Goal: Transaction & Acquisition: Purchase product/service

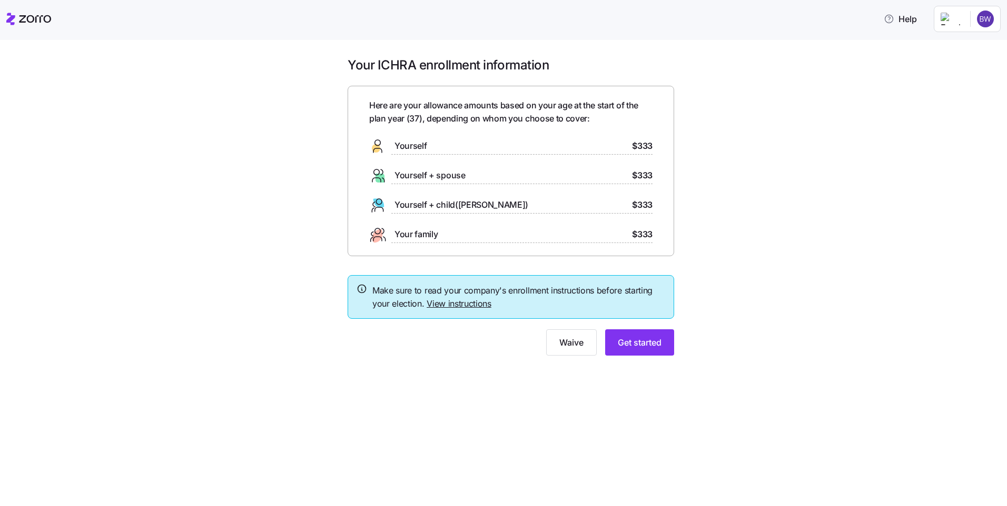
click at [435, 144] on div "Yourself $333" at bounding box center [510, 146] width 283 height 17
click at [626, 344] on span "Get started" at bounding box center [639, 342] width 44 height 13
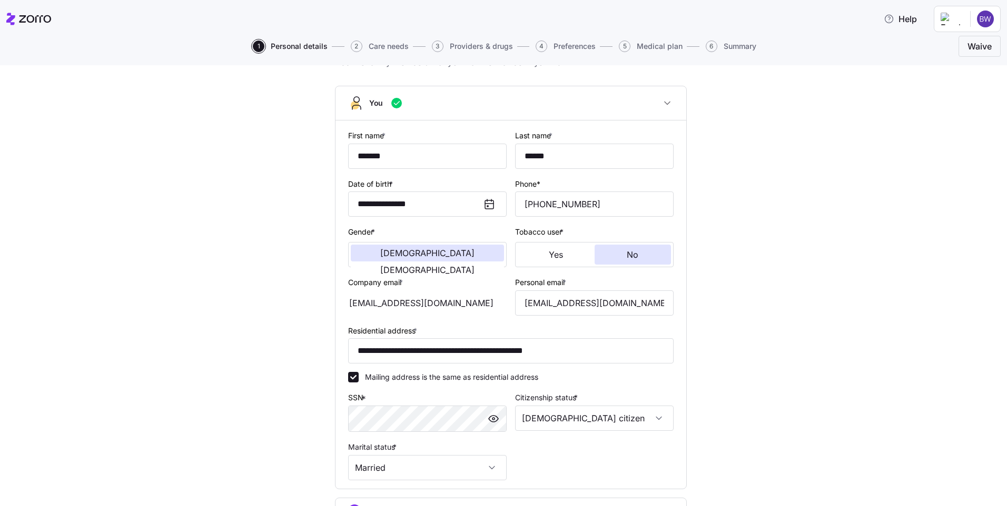
scroll to position [171, 0]
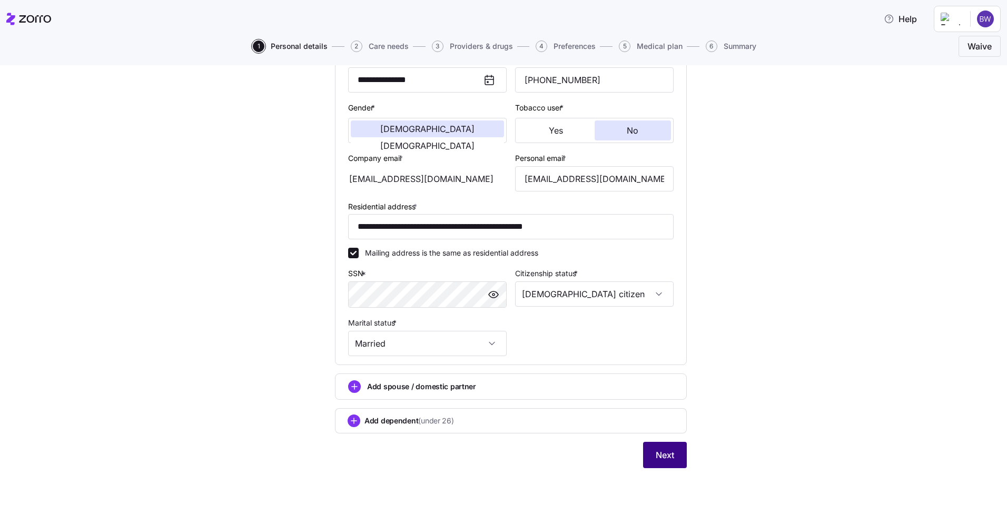
click at [662, 458] on span "Next" at bounding box center [664, 455] width 18 height 13
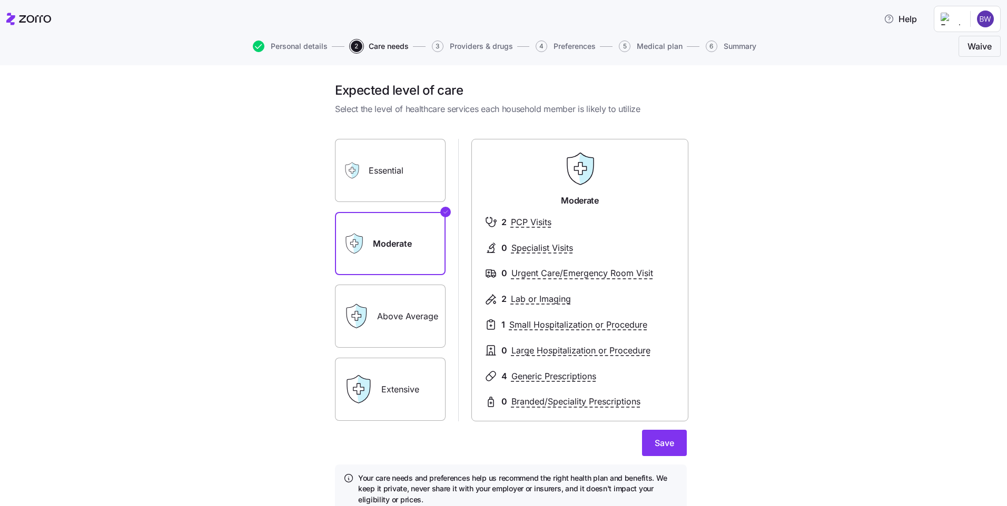
click at [411, 172] on label "Essential" at bounding box center [390, 170] width 111 height 63
click at [0, 0] on input "Essential" at bounding box center [0, 0] width 0 height 0
click at [403, 235] on label "Moderate" at bounding box center [390, 243] width 111 height 63
click at [0, 0] on input "Moderate" at bounding box center [0, 0] width 0 height 0
click at [397, 178] on label "Essential" at bounding box center [390, 170] width 111 height 63
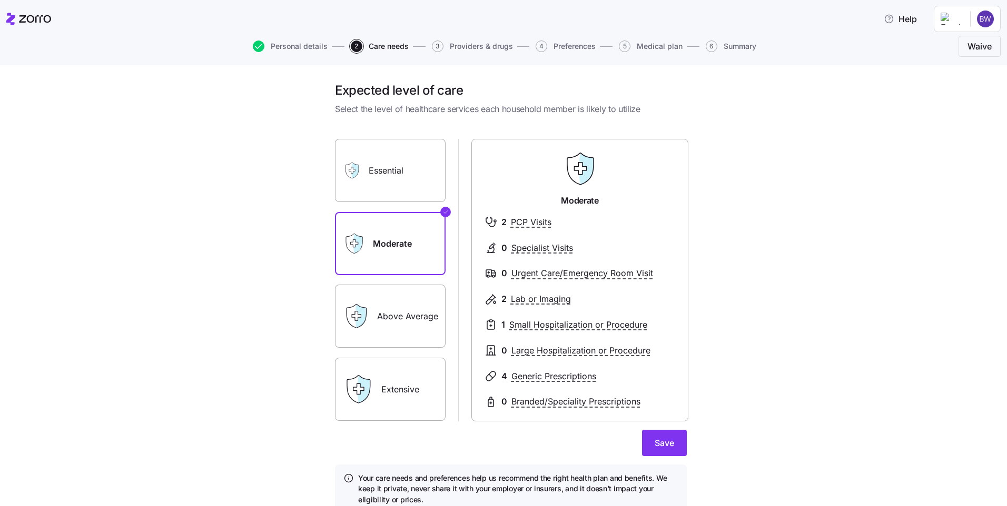
click at [0, 0] on input "Essential" at bounding box center [0, 0] width 0 height 0
click at [405, 245] on label "Moderate" at bounding box center [390, 243] width 111 height 63
click at [0, 0] on input "Moderate" at bounding box center [0, 0] width 0 height 0
click at [408, 165] on label "Essential" at bounding box center [390, 170] width 111 height 63
click at [0, 0] on input "Essential" at bounding box center [0, 0] width 0 height 0
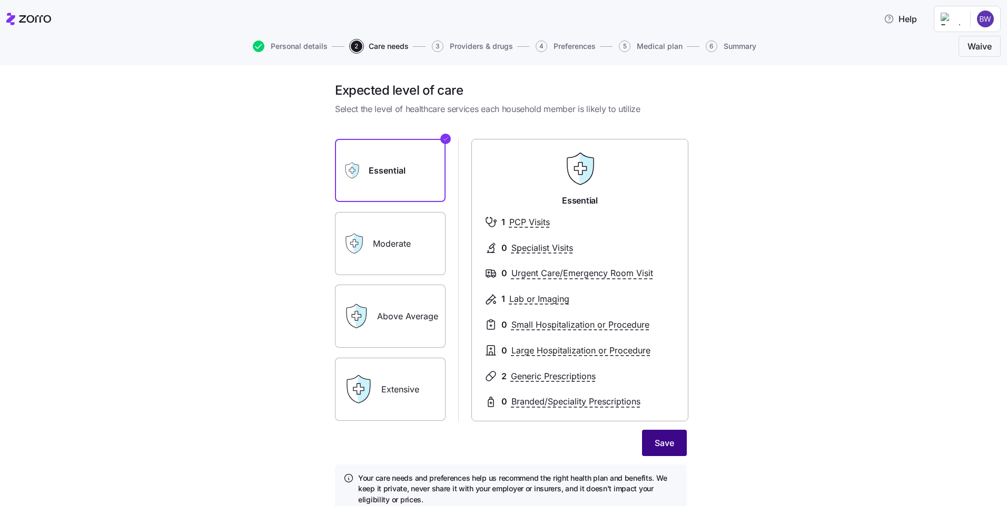
click at [654, 442] on span "Save" at bounding box center [663, 443] width 19 height 13
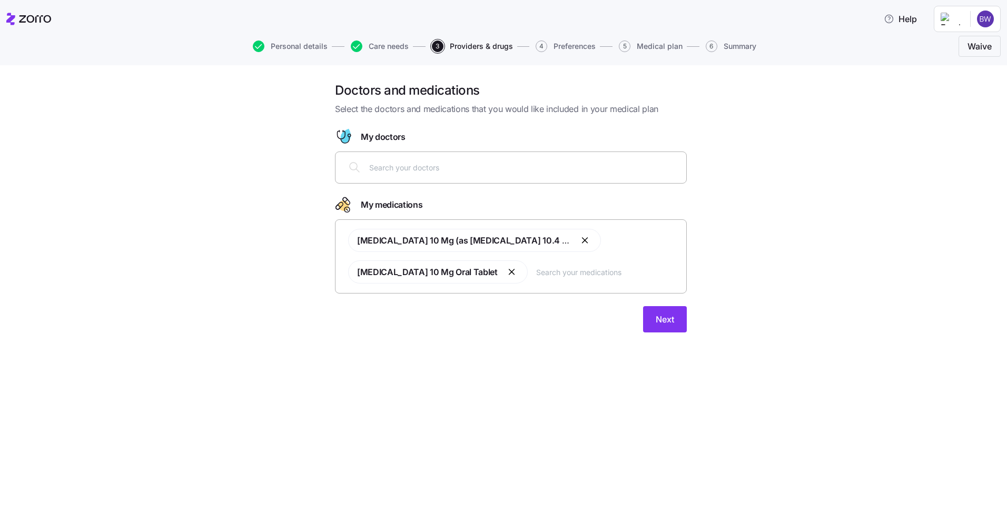
click at [310, 341] on div "Doctors and medications Select the doctors and medications that you would like …" at bounding box center [510, 213] width 962 height 263
click at [466, 373] on div "Doctors and medications Select the doctors and medications that you would like …" at bounding box center [503, 285] width 1007 height 441
click at [507, 386] on div "Doctors and medications Select the doctors and medications that you would like …" at bounding box center [503, 285] width 1007 height 441
click at [415, 442] on div "Doctors and medications Select the doctors and medications that you would like …" at bounding box center [503, 285] width 1007 height 441
click at [680, 407] on div "Doctors and medications Select the doctors and medications that you would like …" at bounding box center [503, 285] width 1007 height 441
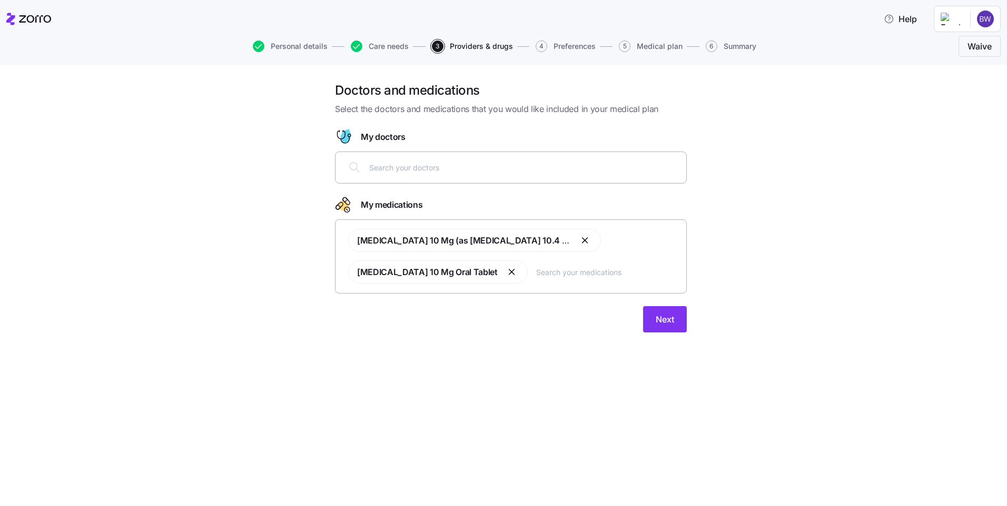
click at [506, 273] on button "button" at bounding box center [512, 272] width 13 height 13
click at [587, 242] on button "button" at bounding box center [585, 240] width 13 height 13
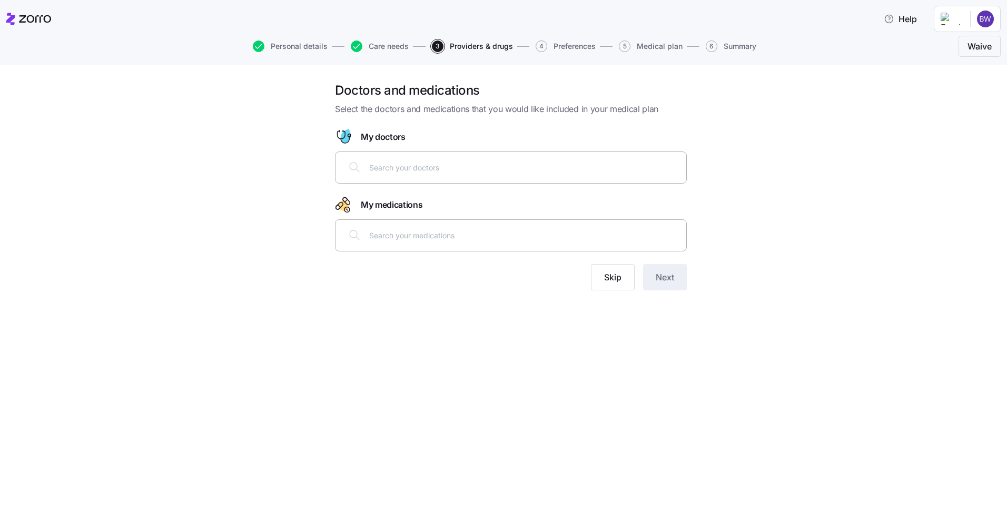
click at [564, 246] on div at bounding box center [511, 235] width 338 height 25
type input "m"
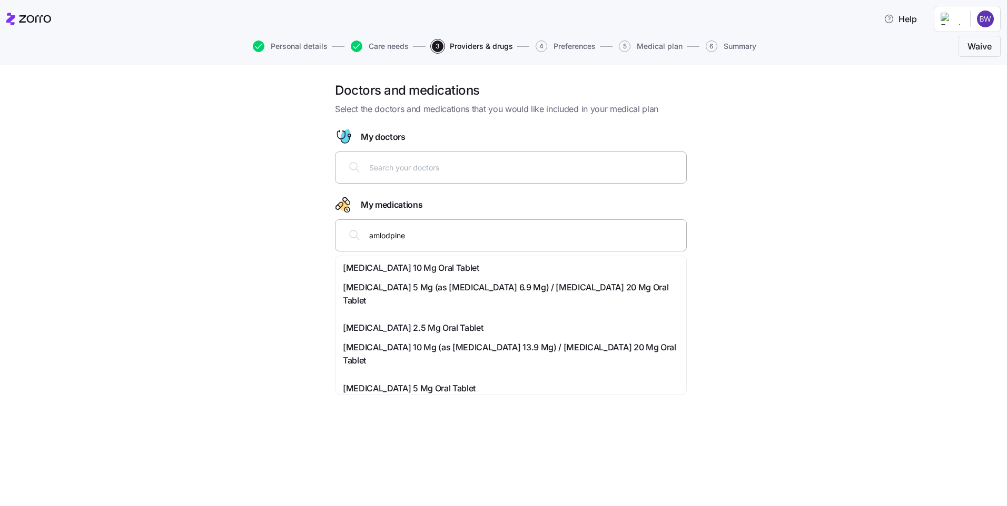
type input "amlodipine"
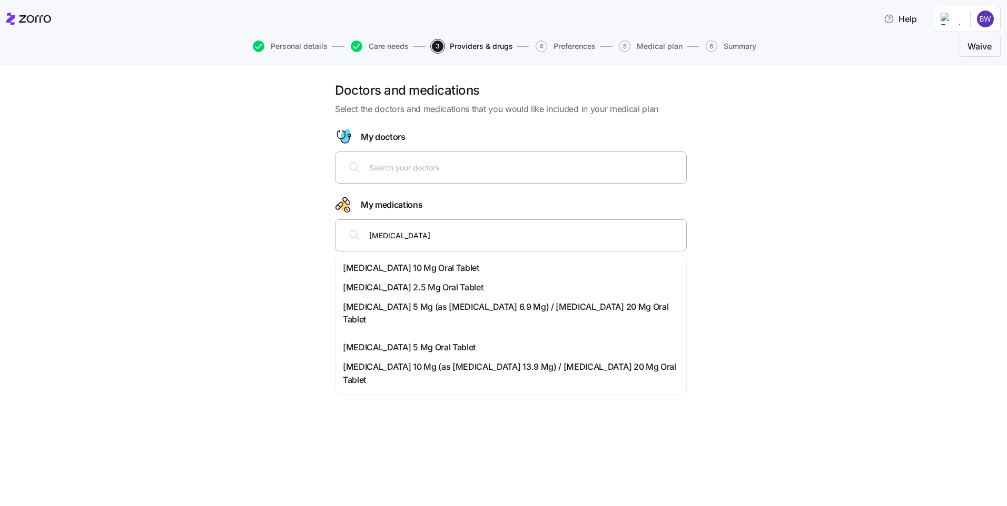
scroll to position [88, 0]
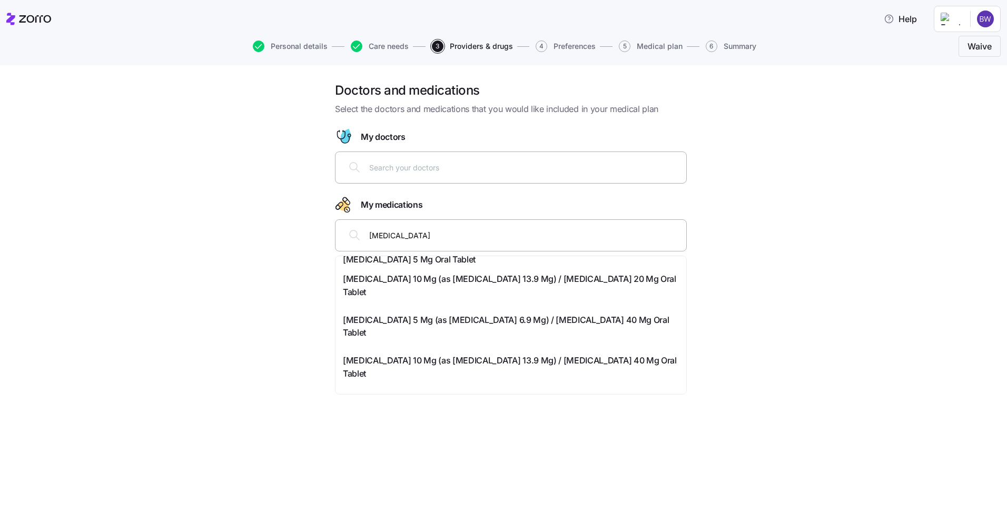
click at [485, 285] on span "Amlodipine 10 Mg (as Amlodipine Besylate 13.9 Mg) / Olmesartan Medoxomil 20 Mg …" at bounding box center [511, 286] width 336 height 26
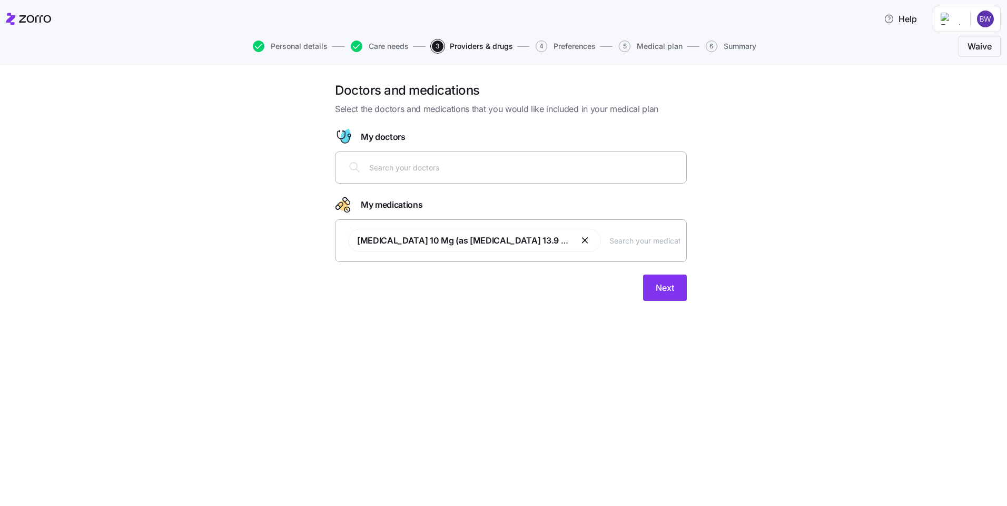
click at [613, 248] on div "Amlodipine 10 Mg (as Amlodipine Besylate 13.9 Mg) / Olmesartan Medoxomil 20 Mg …" at bounding box center [511, 241] width 338 height 36
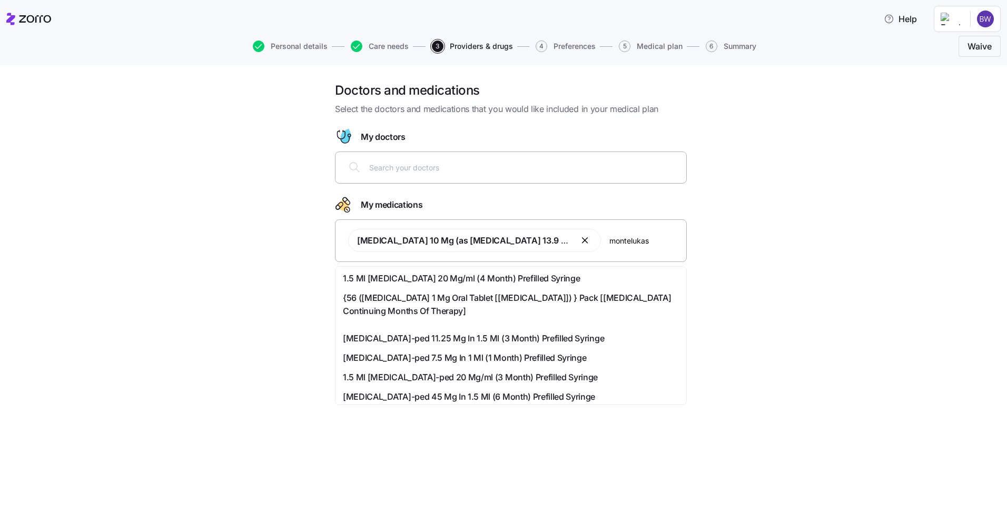
type input "montelukast"
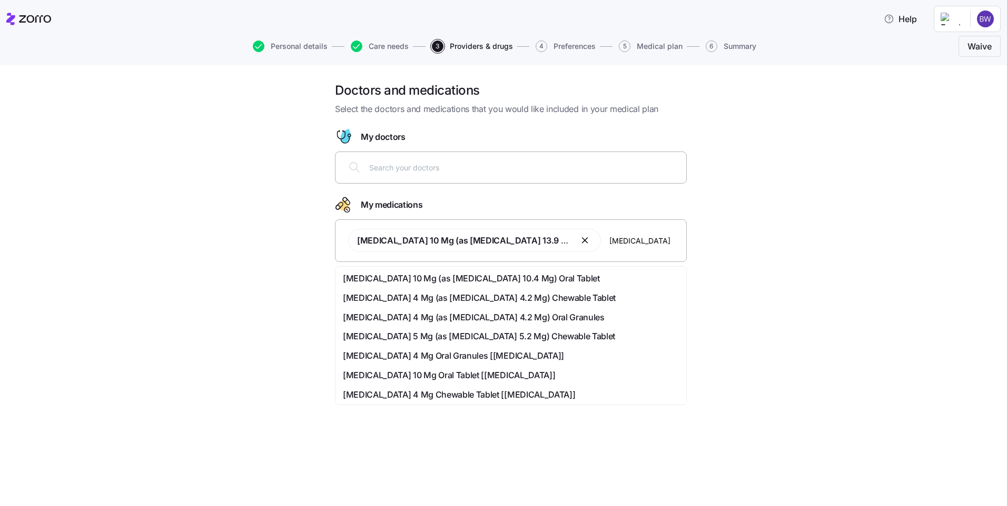
click at [495, 281] on span "Montelukast 10 Mg (as Montelukast Sodium 10.4 Mg) Oral Tablet" at bounding box center [471, 278] width 257 height 13
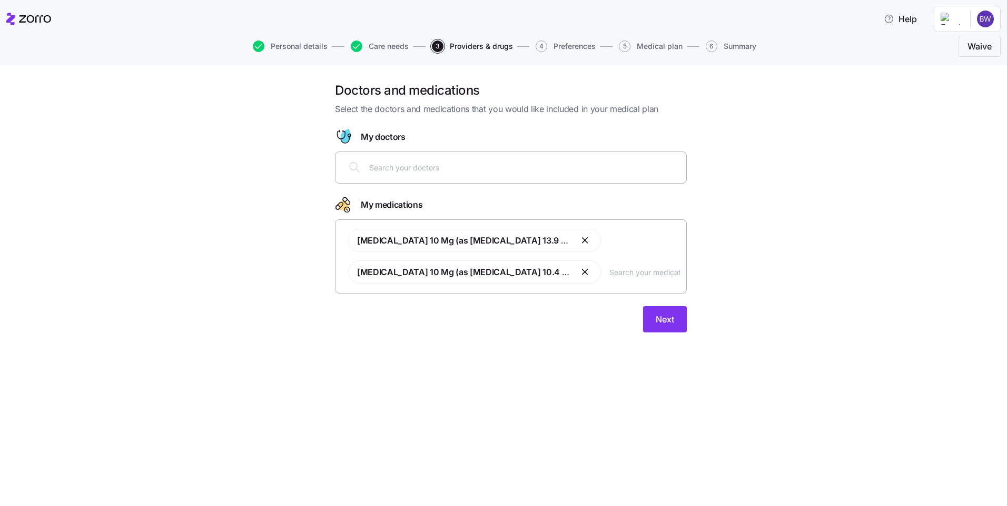
click at [554, 335] on div "Doctors and medications Select the doctors and medications that you would like …" at bounding box center [510, 213] width 368 height 263
click at [449, 175] on div at bounding box center [511, 167] width 338 height 25
click at [411, 165] on input "text" at bounding box center [524, 168] width 311 height 12
type input "erica isom"
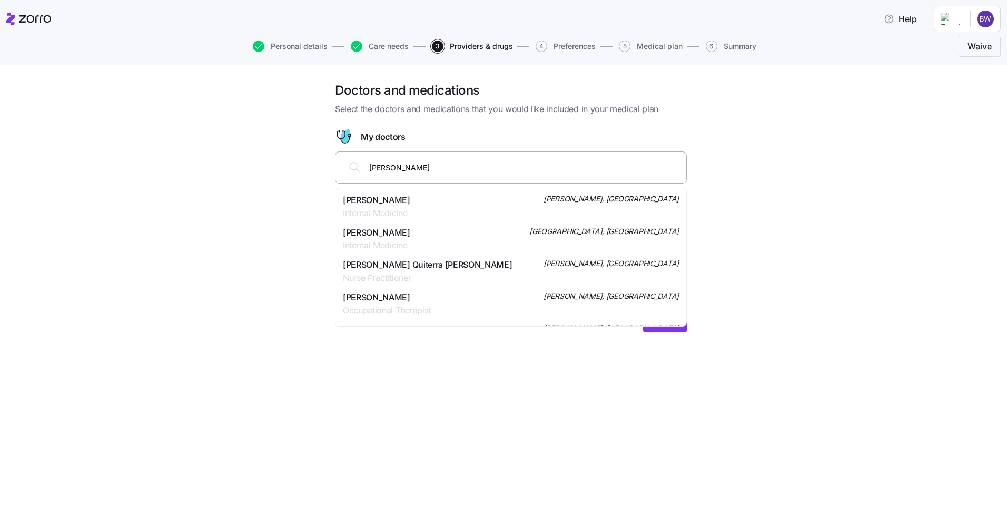
click at [410, 212] on div "Erica T Isom Internal Medicine McDonough, GA" at bounding box center [511, 207] width 336 height 26
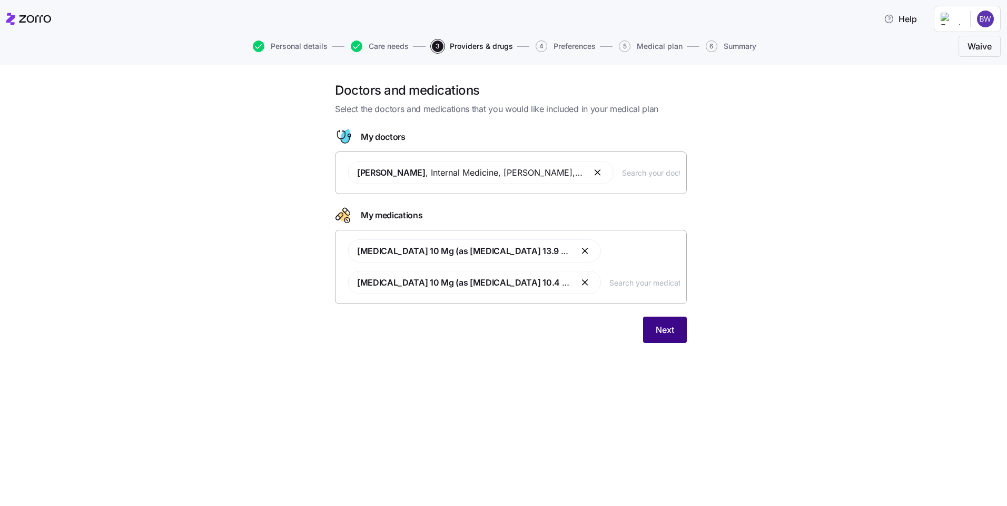
click at [651, 328] on button "Next" at bounding box center [665, 330] width 44 height 26
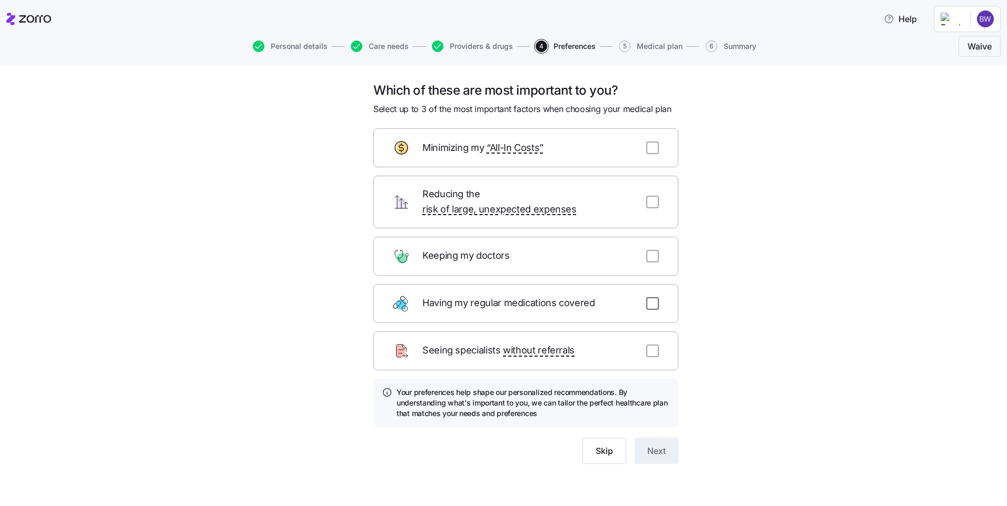
click at [656, 297] on input "checkbox" at bounding box center [652, 303] width 13 height 13
checkbox input "true"
click at [650, 151] on input "checkbox" at bounding box center [652, 148] width 13 height 13
checkbox input "true"
click at [652, 196] on input "checkbox" at bounding box center [652, 202] width 13 height 13
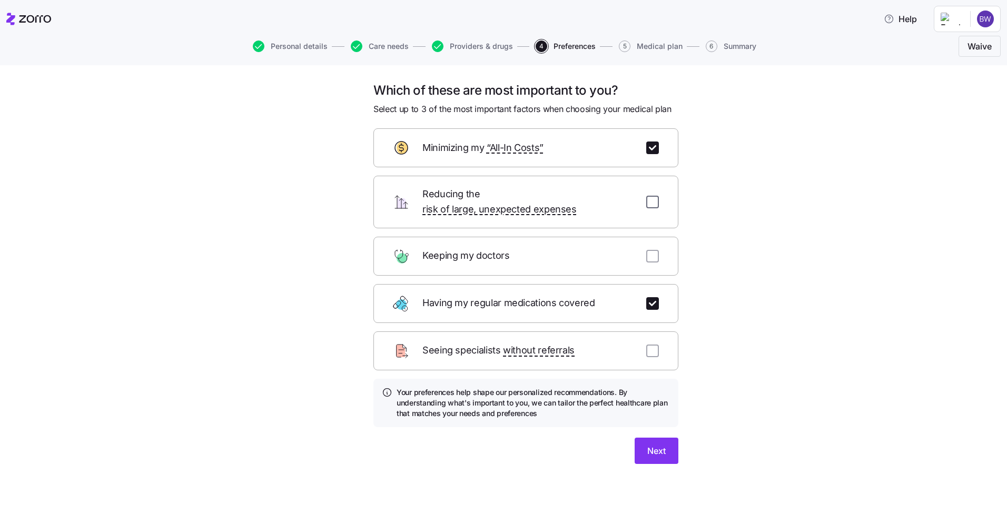
checkbox input "true"
click at [659, 445] on span "Next" at bounding box center [656, 451] width 18 height 13
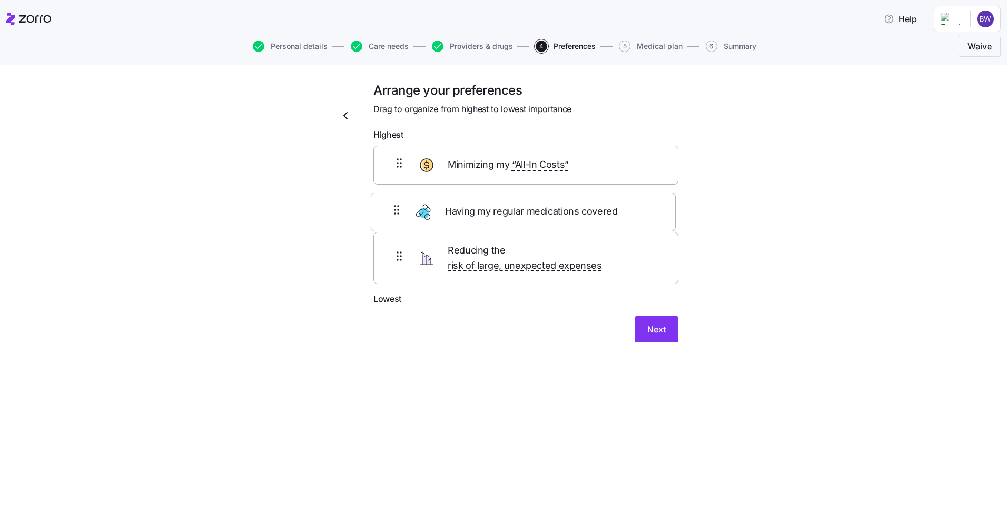
drag, startPoint x: 402, startPoint y: 268, endPoint x: 398, endPoint y: 214, distance: 54.4
click at [398, 214] on div "Minimizing my “All-In Costs” Reducing the risk of large, unexpected expenses Ha…" at bounding box center [525, 219] width 305 height 147
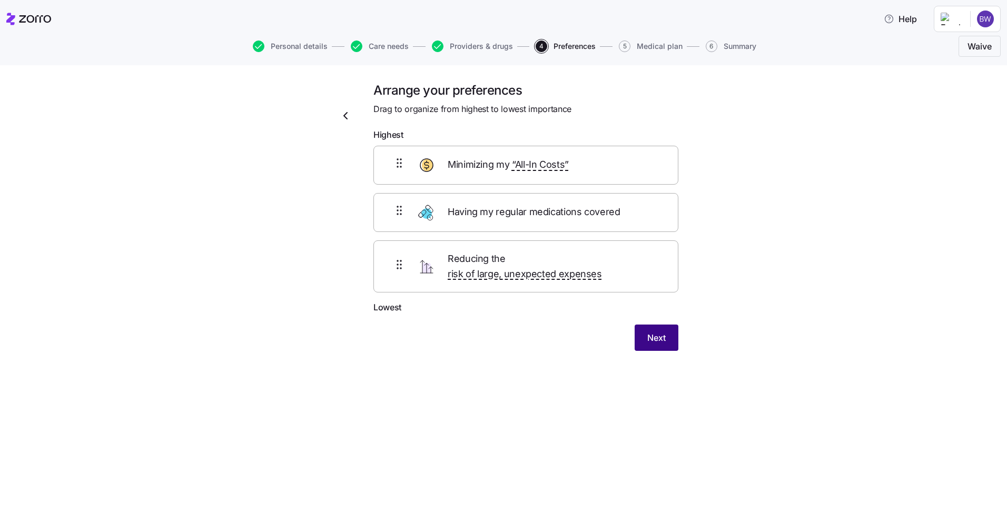
click at [652, 332] on span "Next" at bounding box center [656, 338] width 18 height 13
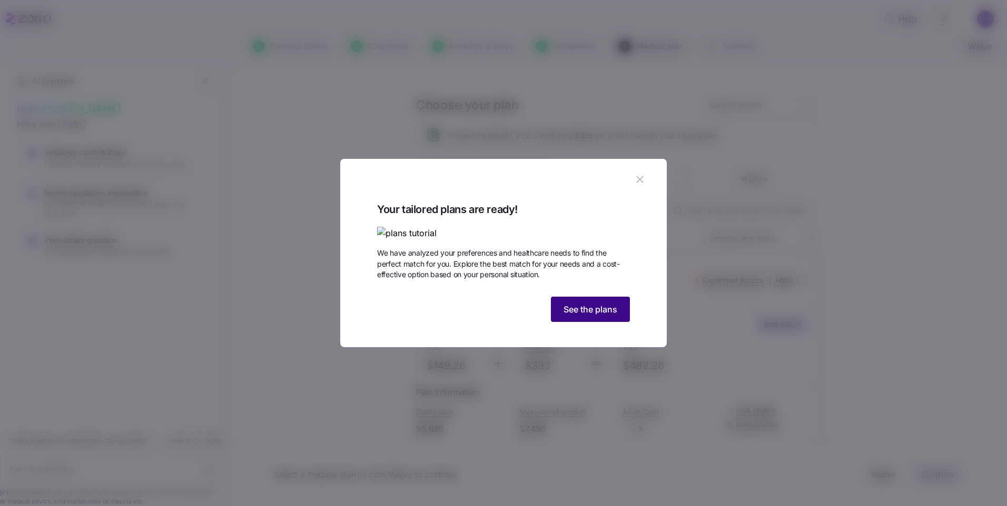
click at [587, 316] on span "See the plans" at bounding box center [590, 309] width 54 height 13
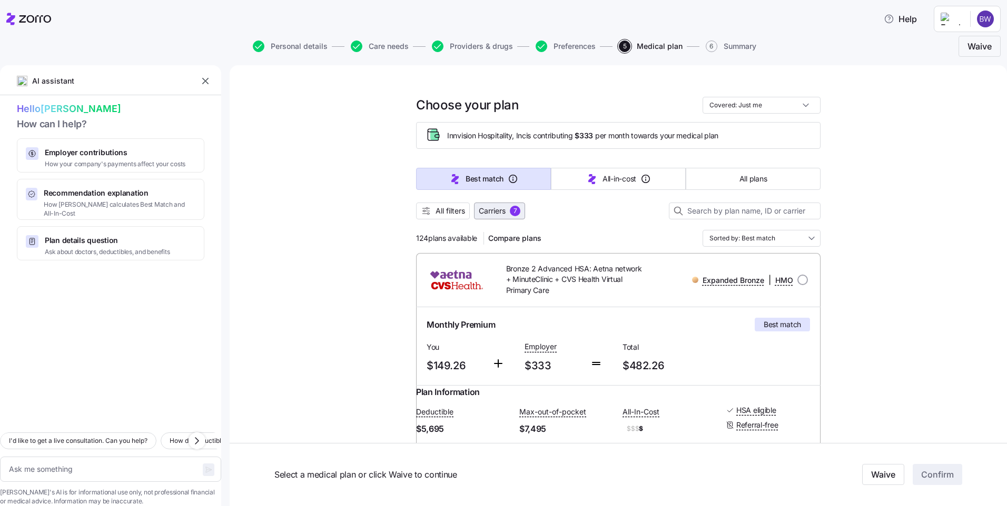
click at [487, 212] on span "Carriers" at bounding box center [492, 211] width 27 height 11
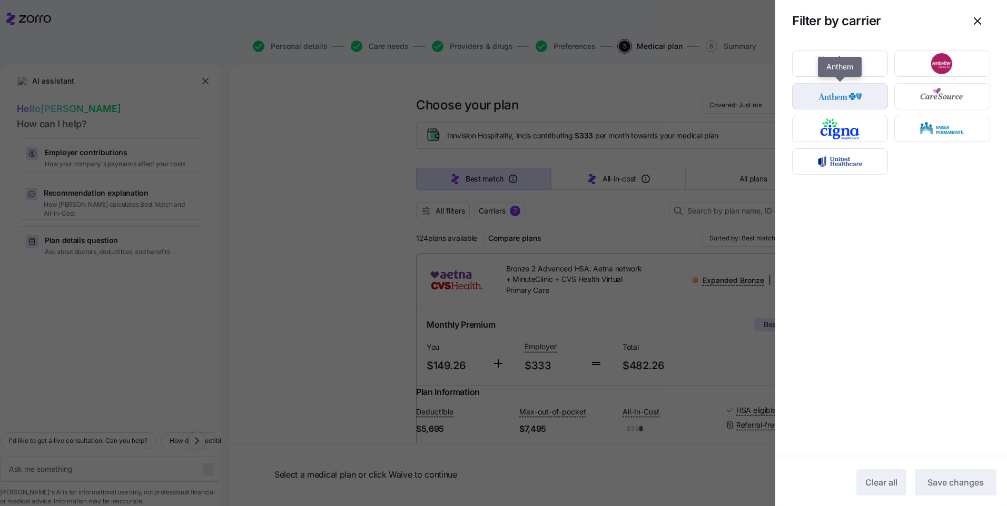
click at [869, 105] on img "button" at bounding box center [839, 96] width 77 height 21
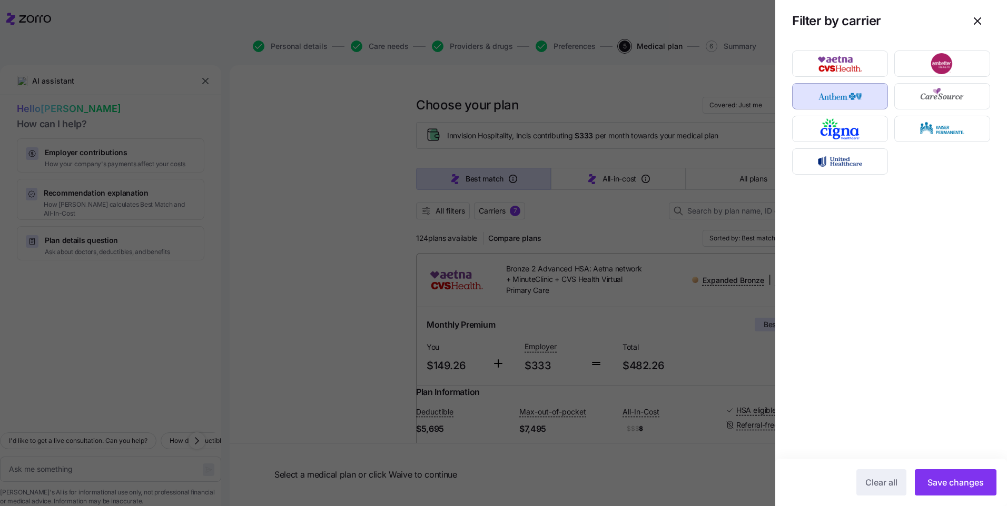
drag, startPoint x: 945, startPoint y: 482, endPoint x: 920, endPoint y: 462, distance: 32.6
click at [945, 483] on span "Save changes" at bounding box center [955, 482] width 56 height 13
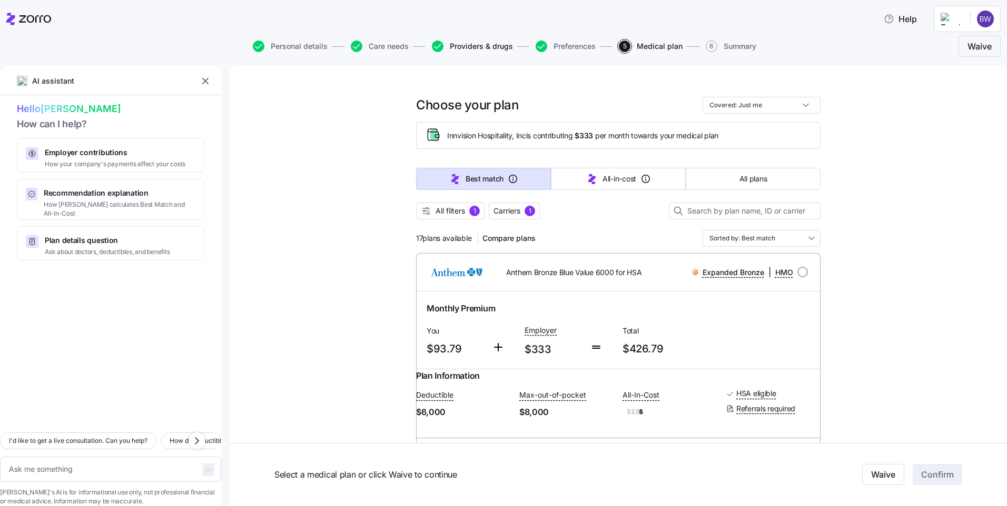
click at [456, 43] on span "Providers & drugs" at bounding box center [481, 46] width 63 height 7
type textarea "x"
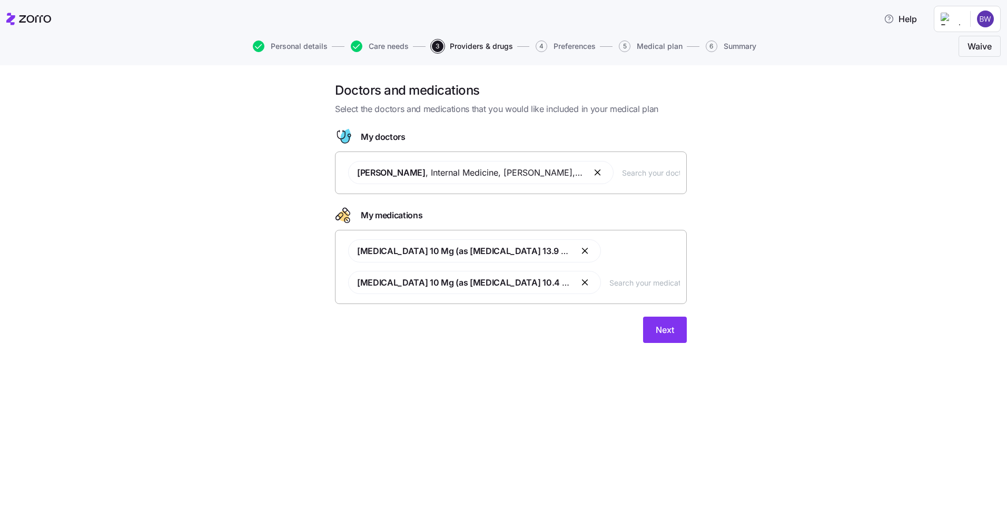
click at [586, 285] on button "button" at bounding box center [585, 282] width 13 height 13
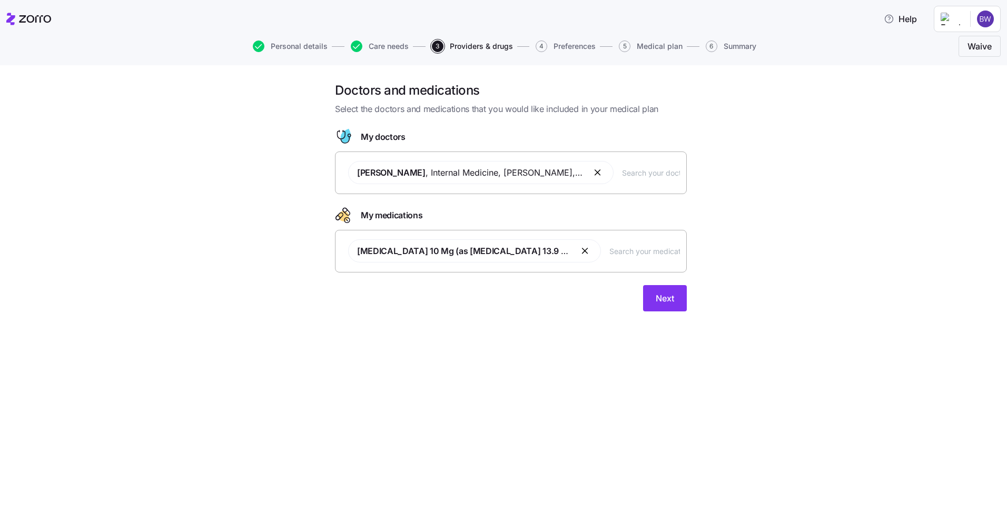
click at [643, 253] on input "text" at bounding box center [644, 251] width 71 height 12
type input "motelukast"
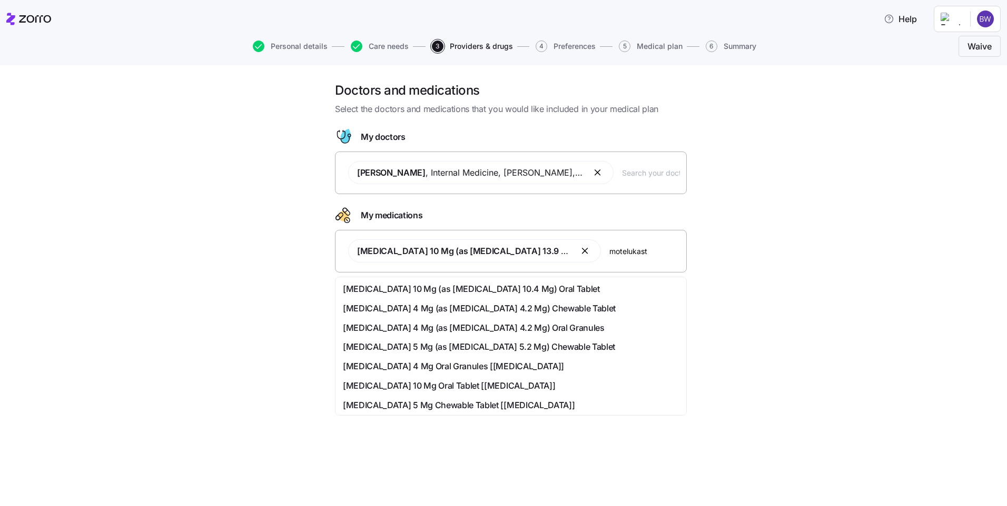
click at [427, 287] on span "Montelukast 10 Mg (as Montelukast Sodium 10.4 Mg) Oral Tablet" at bounding box center [471, 289] width 257 height 13
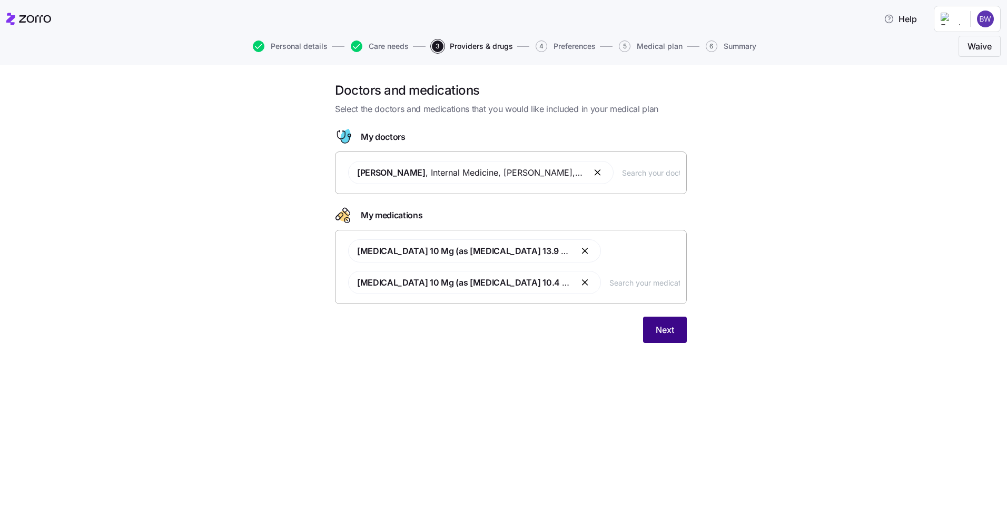
click at [673, 334] on span "Next" at bounding box center [664, 330] width 18 height 13
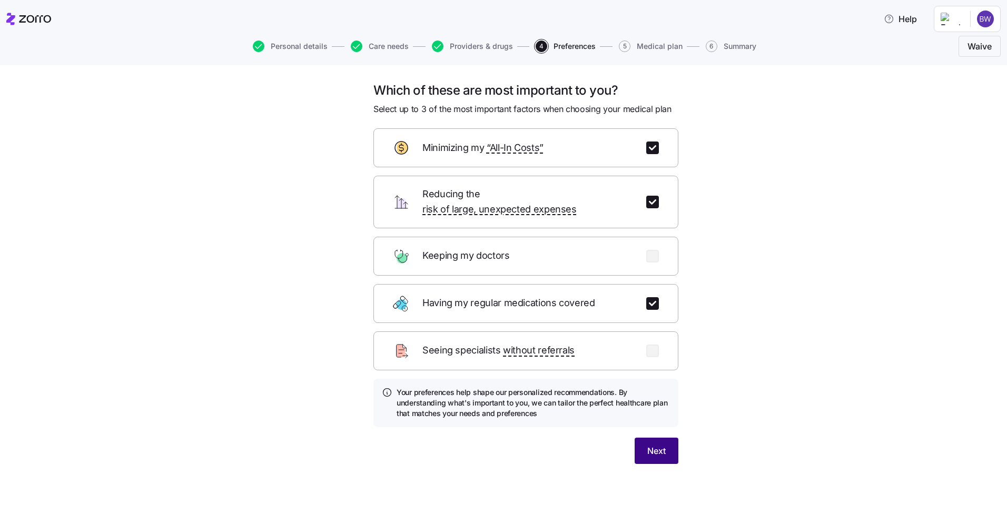
click at [637, 438] on button "Next" at bounding box center [656, 451] width 44 height 26
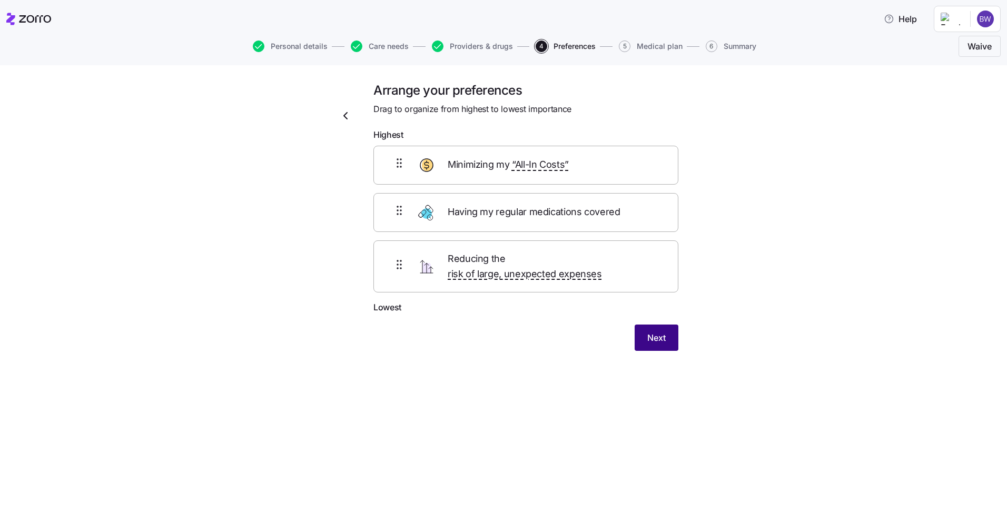
click at [645, 330] on button "Next" at bounding box center [656, 338] width 44 height 26
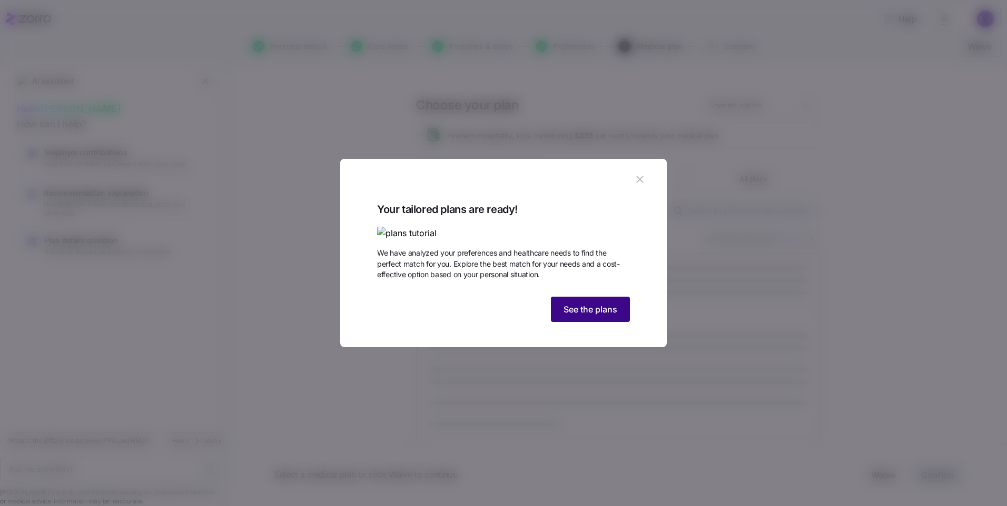
click at [606, 316] on span "See the plans" at bounding box center [590, 309] width 54 height 13
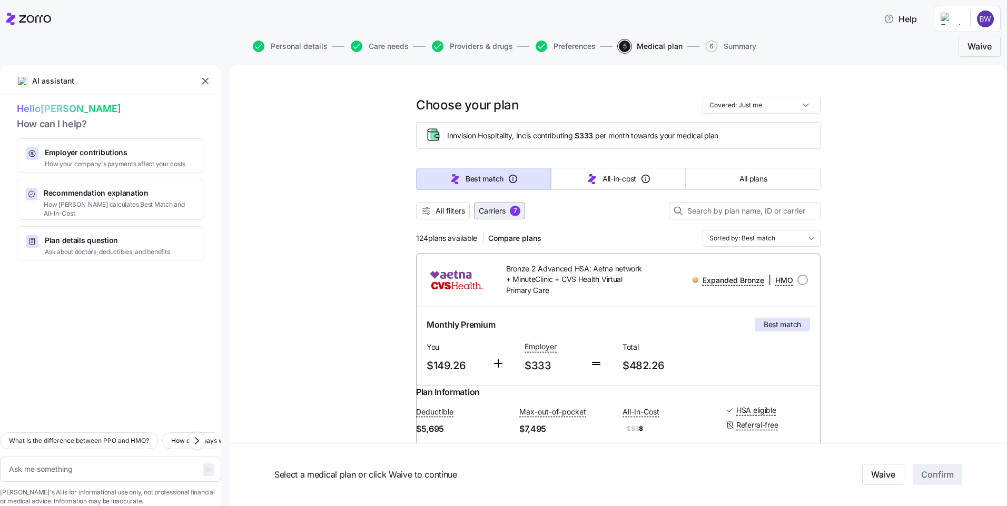
click at [501, 208] on span "Carriers" at bounding box center [492, 211] width 27 height 11
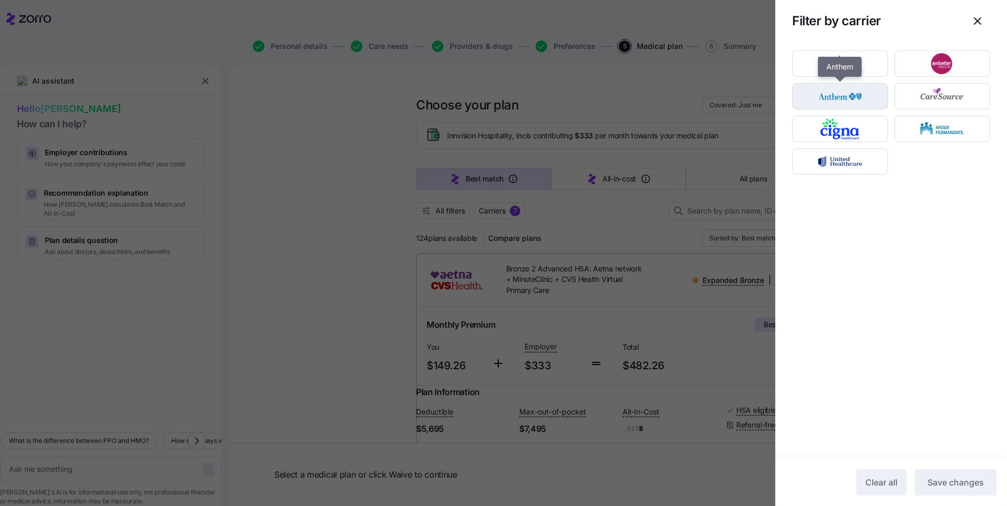
click at [870, 104] on img "button" at bounding box center [839, 96] width 77 height 21
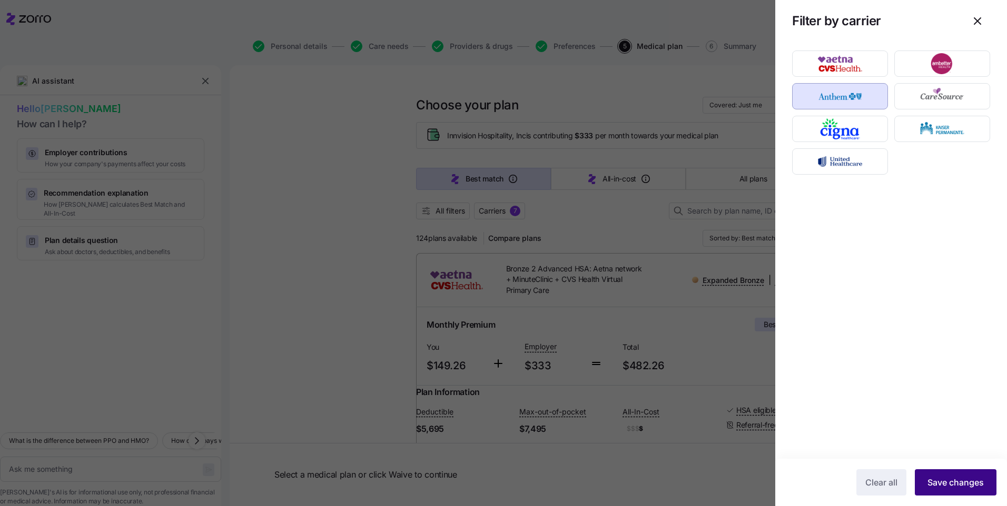
click at [960, 485] on span "Save changes" at bounding box center [955, 482] width 56 height 13
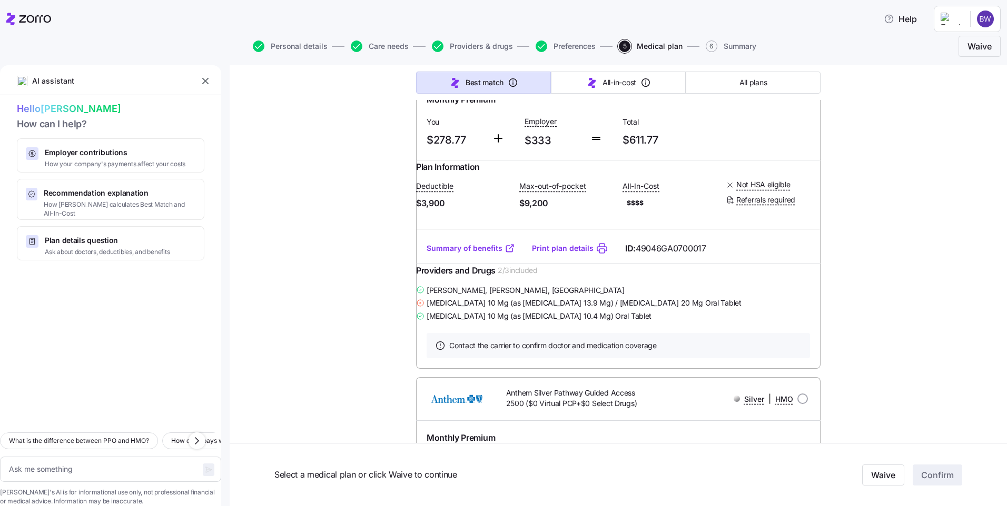
scroll to position [5195, 0]
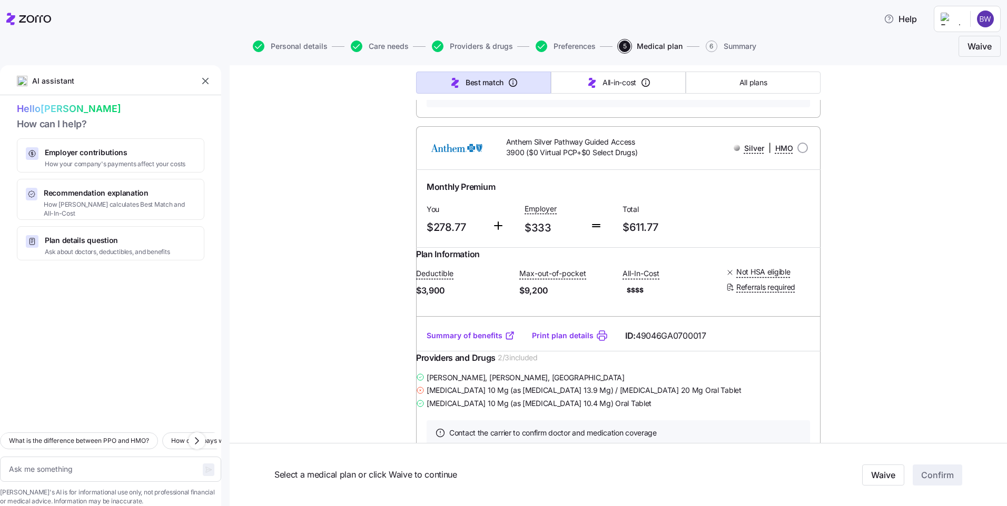
type textarea "x"
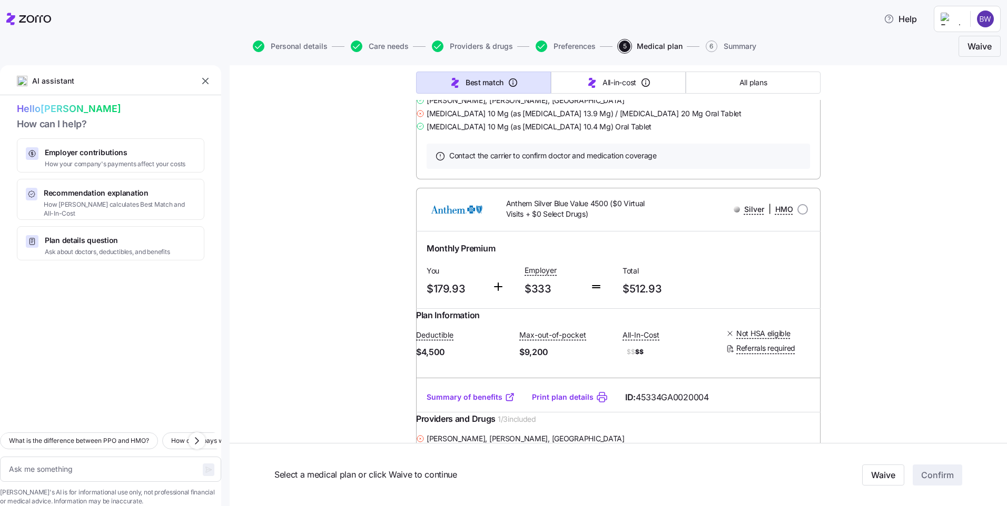
scroll to position [2738, 0]
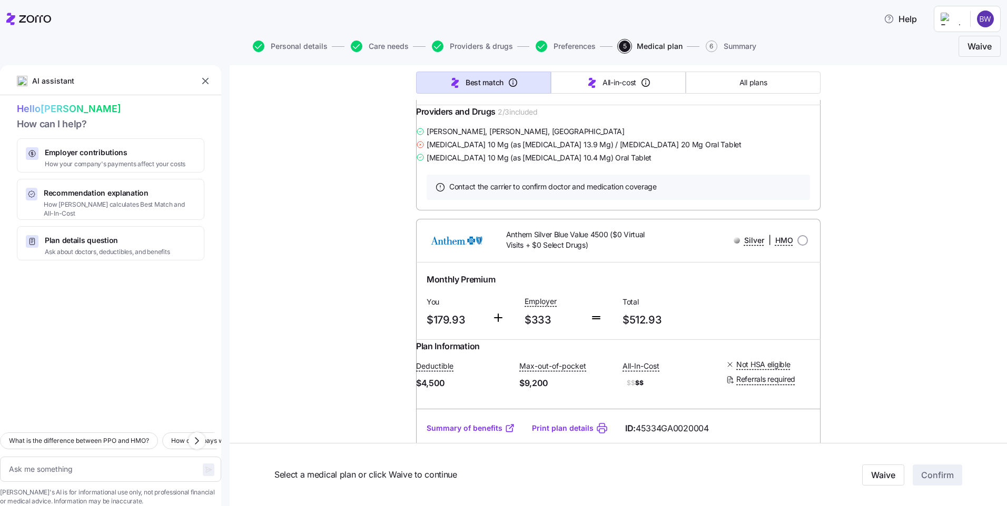
click at [485, 95] on link "Summary of benefits" at bounding box center [470, 90] width 88 height 11
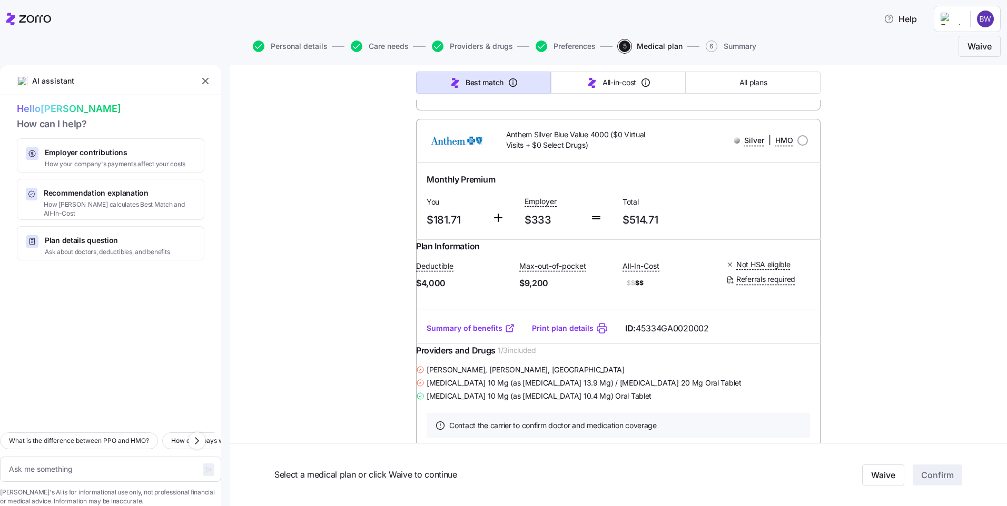
scroll to position [3089, 0]
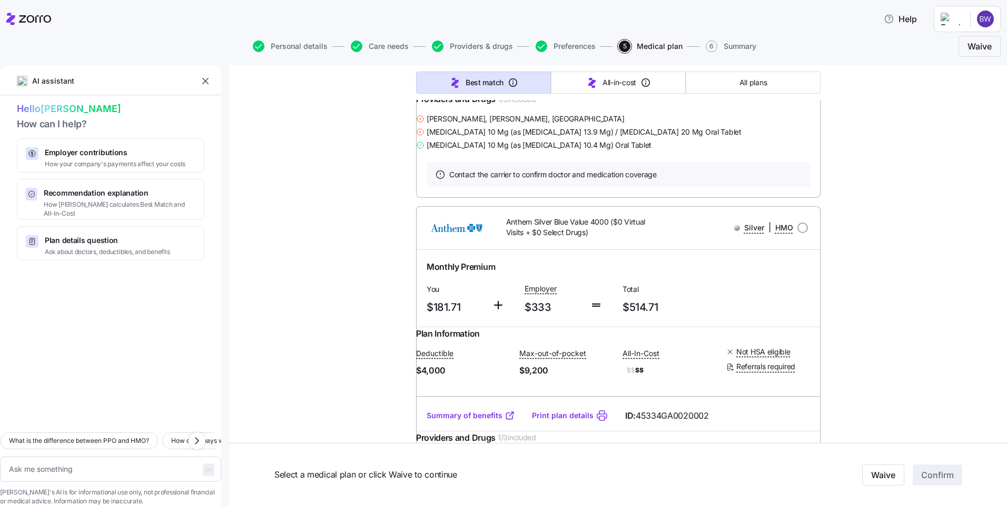
click at [487, 83] on link "Summary of benefits" at bounding box center [470, 77] width 88 height 11
click at [465, 83] on link "Summary of benefits" at bounding box center [470, 77] width 88 height 11
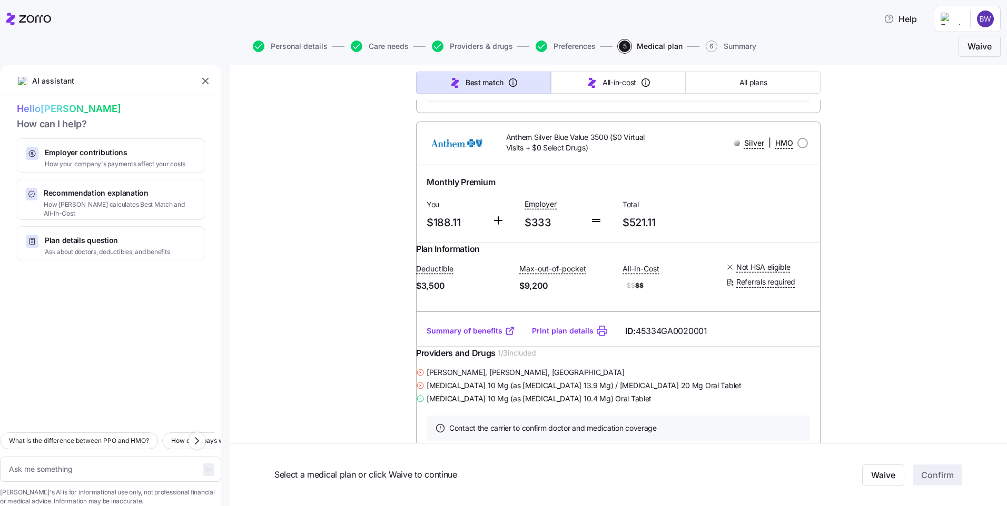
scroll to position [3879, 0]
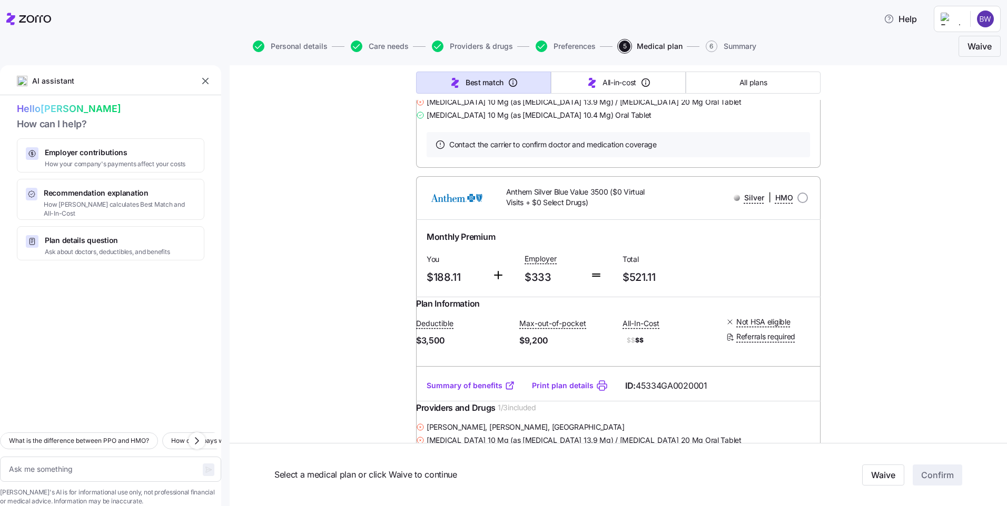
click at [481, 53] on link "Summary of benefits" at bounding box center [470, 47] width 88 height 11
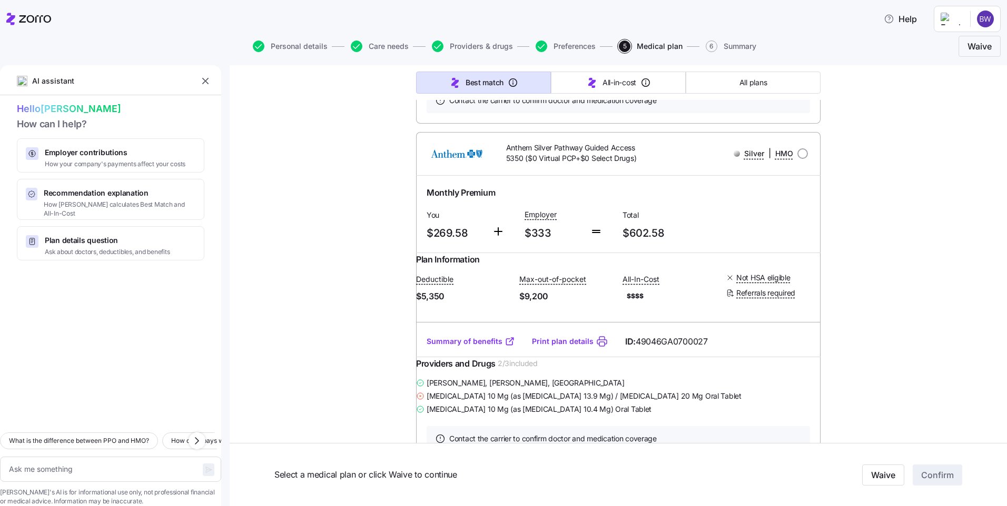
scroll to position [4142, 0]
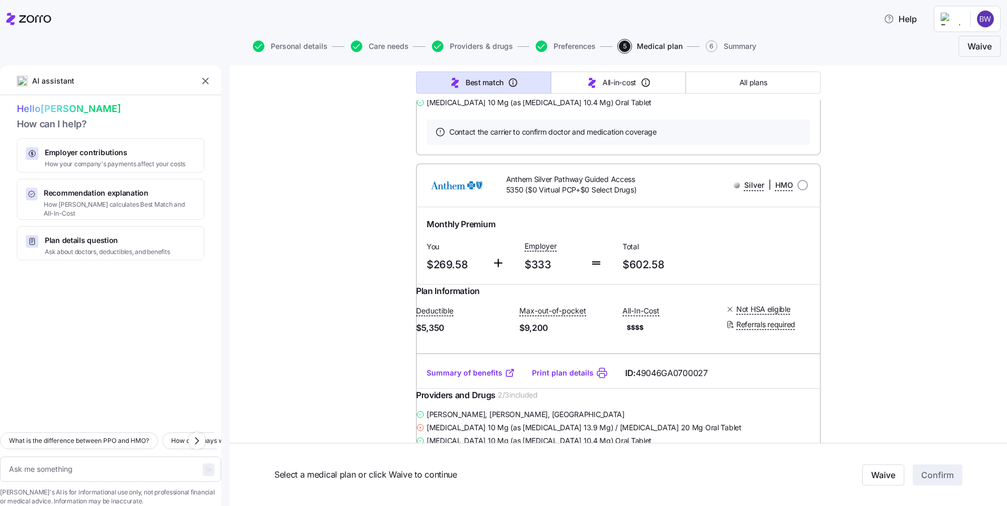
click at [471, 40] on link "Summary of benefits" at bounding box center [470, 34] width 88 height 11
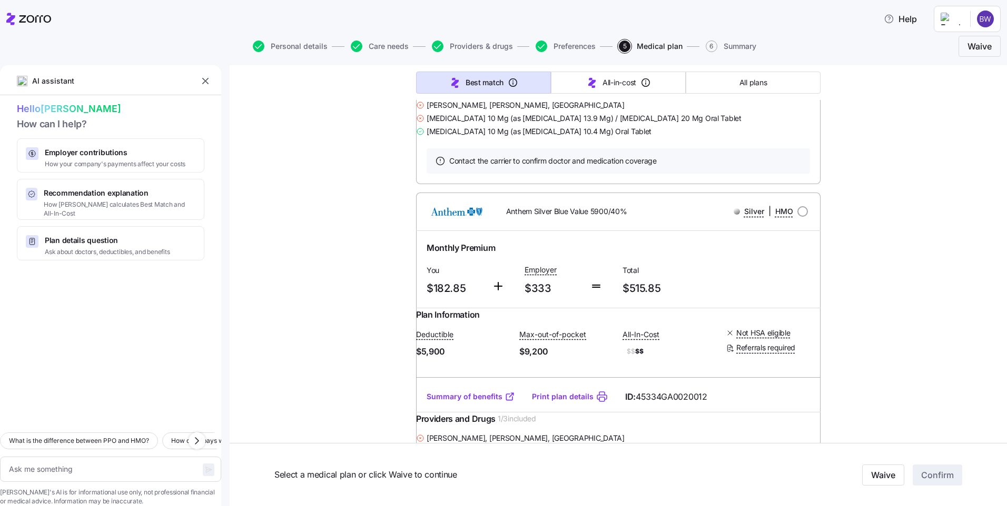
scroll to position [3440, 0]
click at [449, 71] on link "Summary of benefits" at bounding box center [470, 65] width 88 height 11
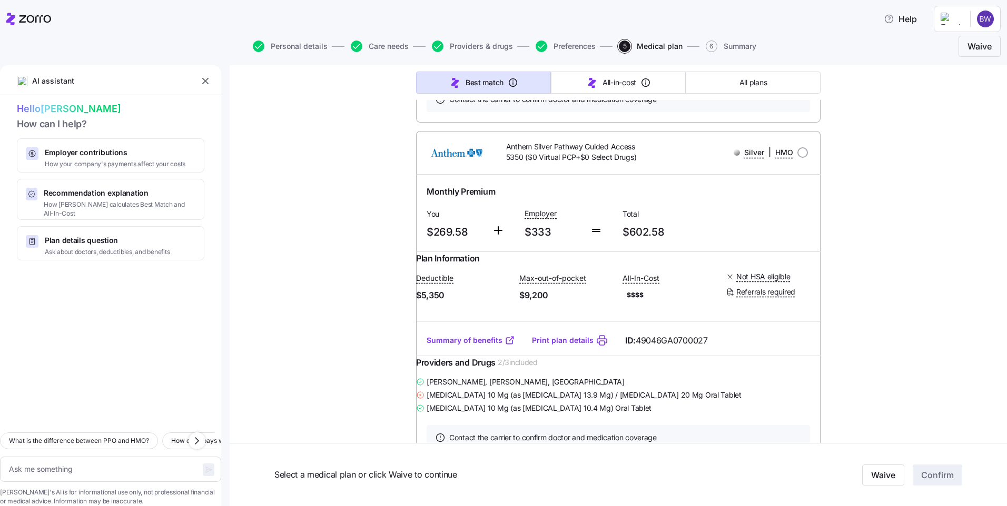
scroll to position [4142, 0]
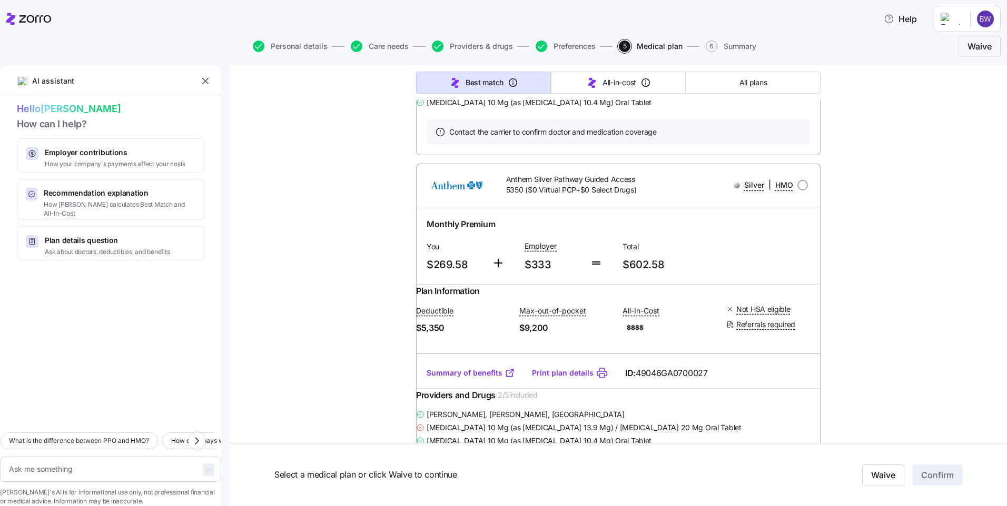
click at [489, 40] on link "Summary of benefits" at bounding box center [470, 34] width 88 height 11
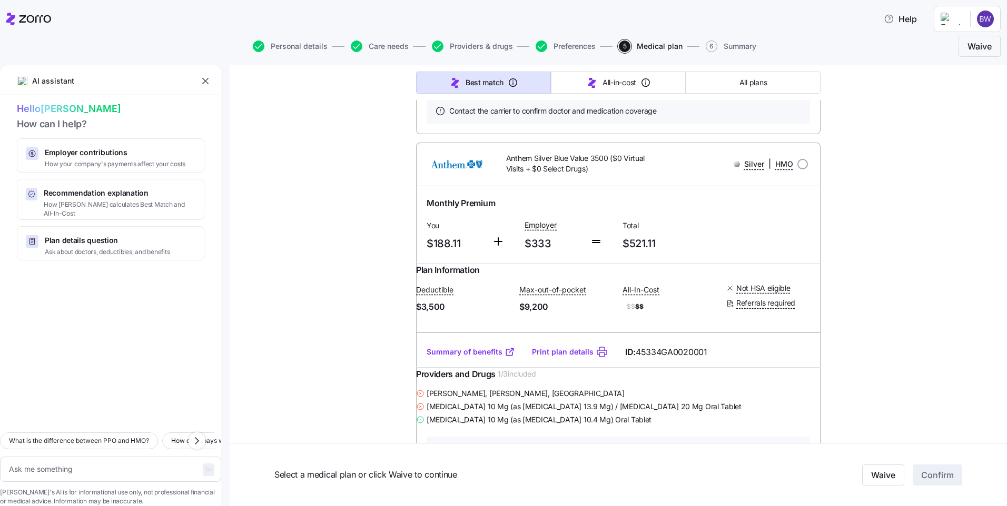
scroll to position [3879, 0]
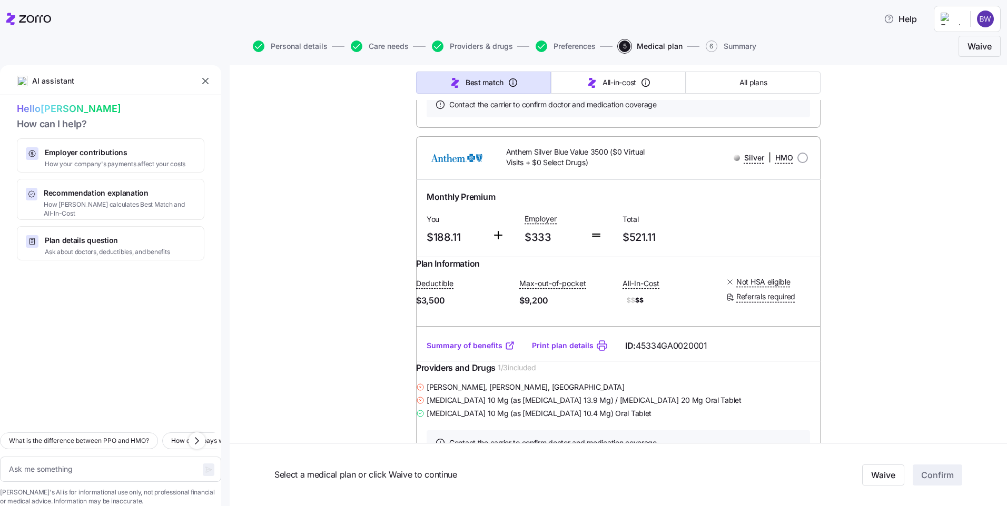
scroll to position [3791, 0]
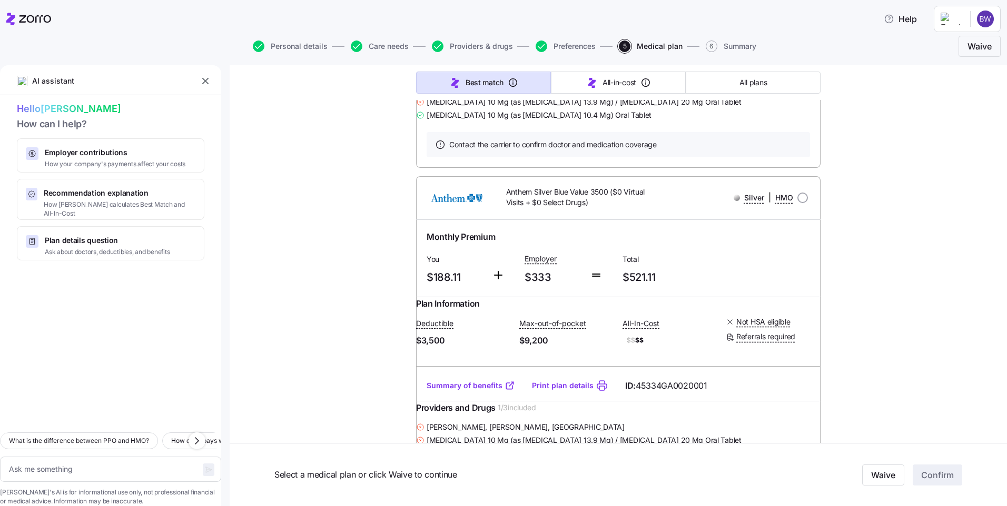
radio input "true"
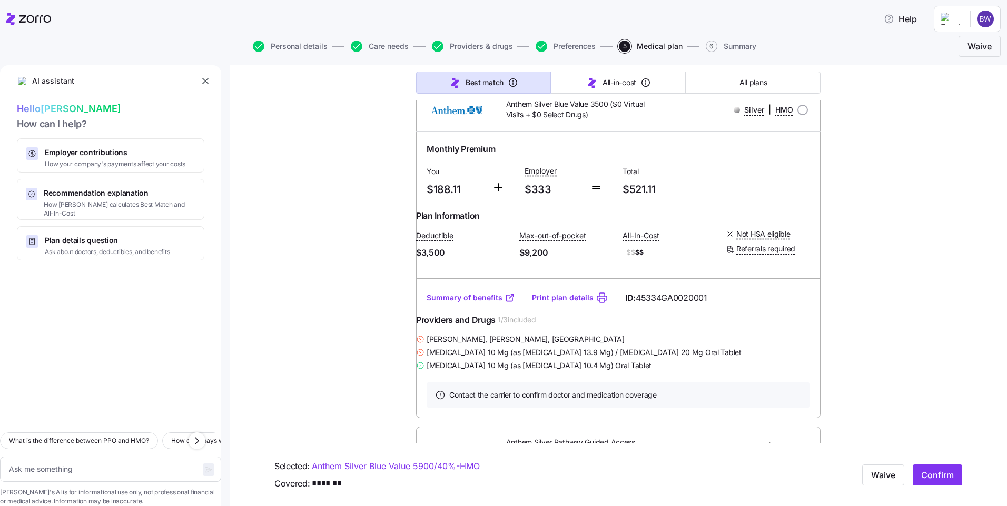
scroll to position [3966, 0]
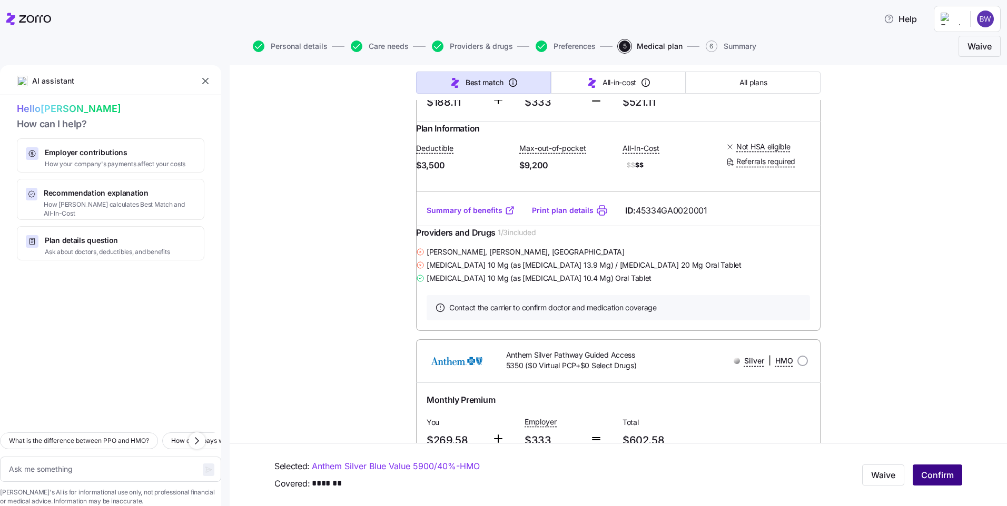
click at [928, 477] on span "Confirm" at bounding box center [937, 475] width 33 height 13
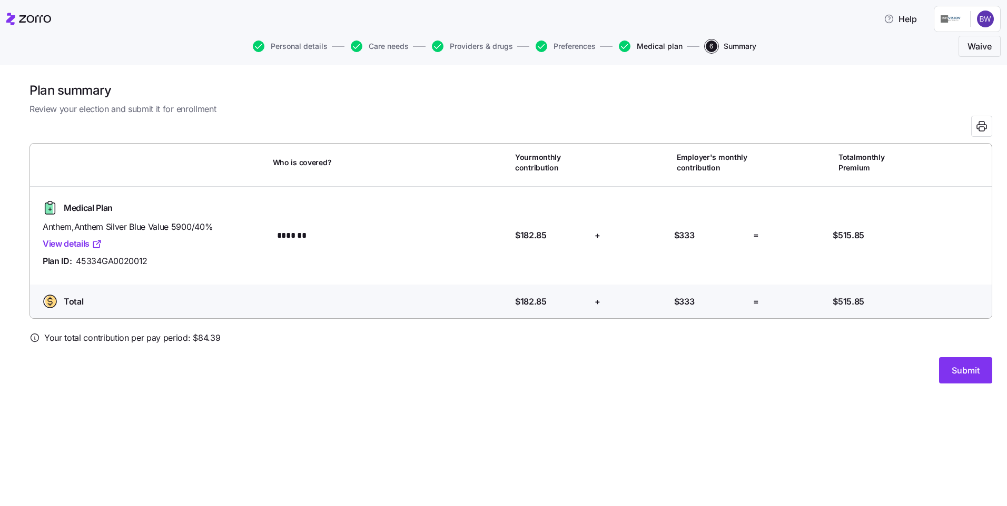
click at [654, 50] on span "Medical plan" at bounding box center [659, 46] width 46 height 7
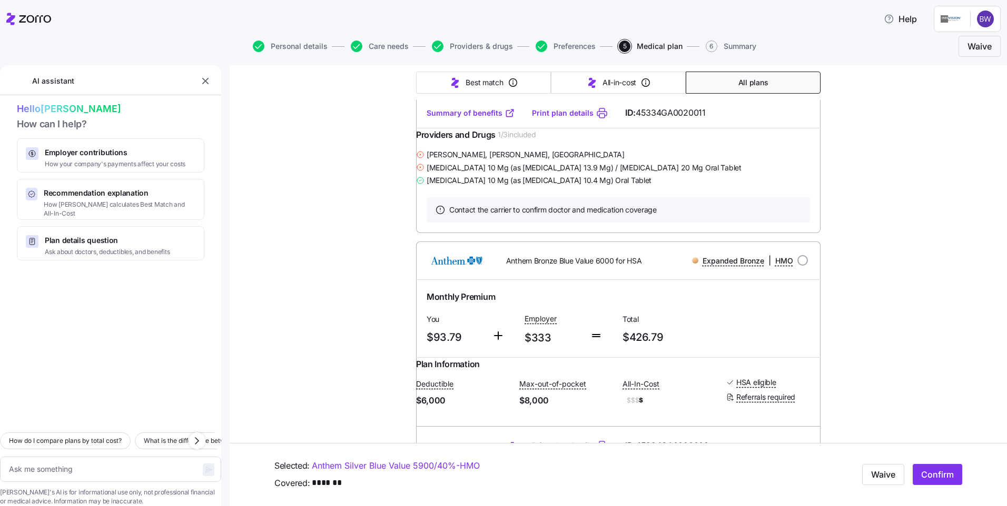
scroll to position [263, 0]
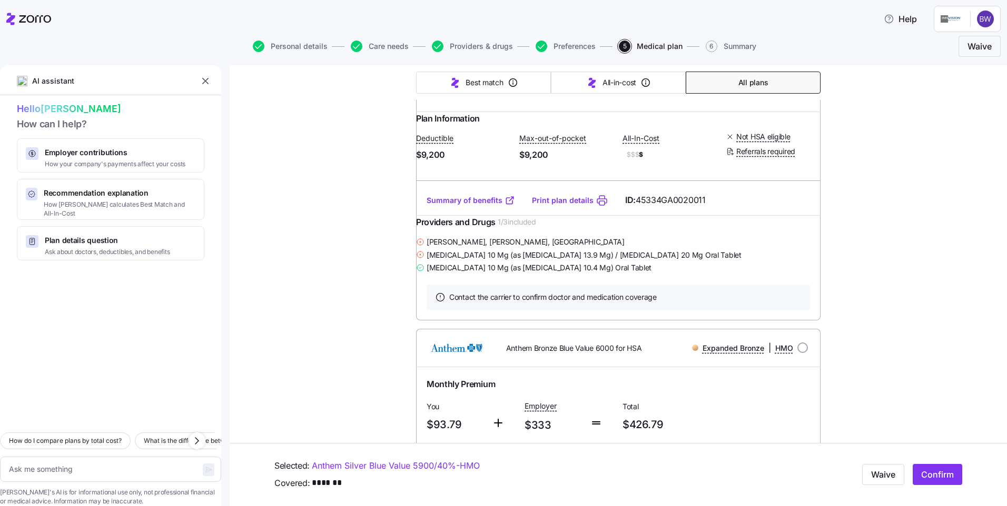
drag, startPoint x: 374, startPoint y: 465, endPoint x: 401, endPoint y: 330, distance: 137.4
click at [374, 465] on link "Anthem Silver Blue Value 5900/40% - HMO" at bounding box center [396, 466] width 168 height 13
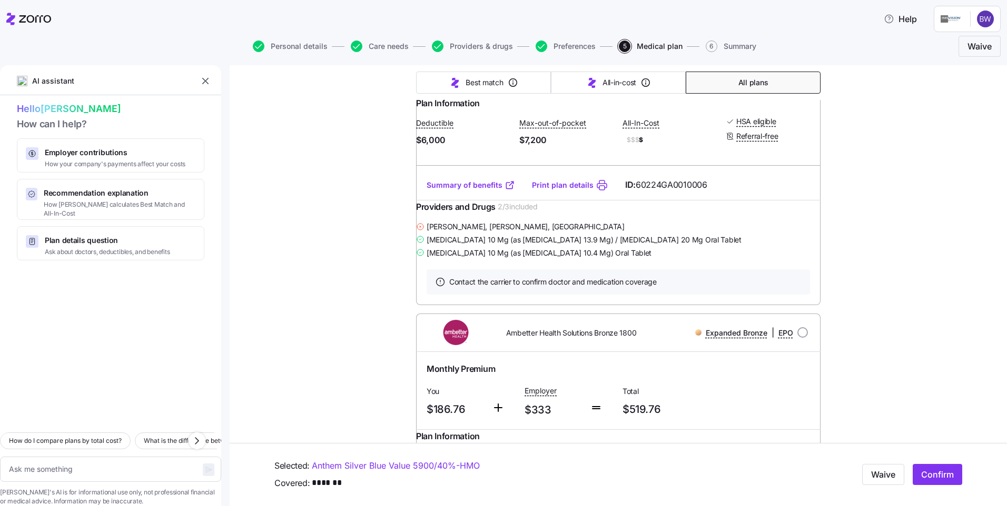
scroll to position [13409, 0]
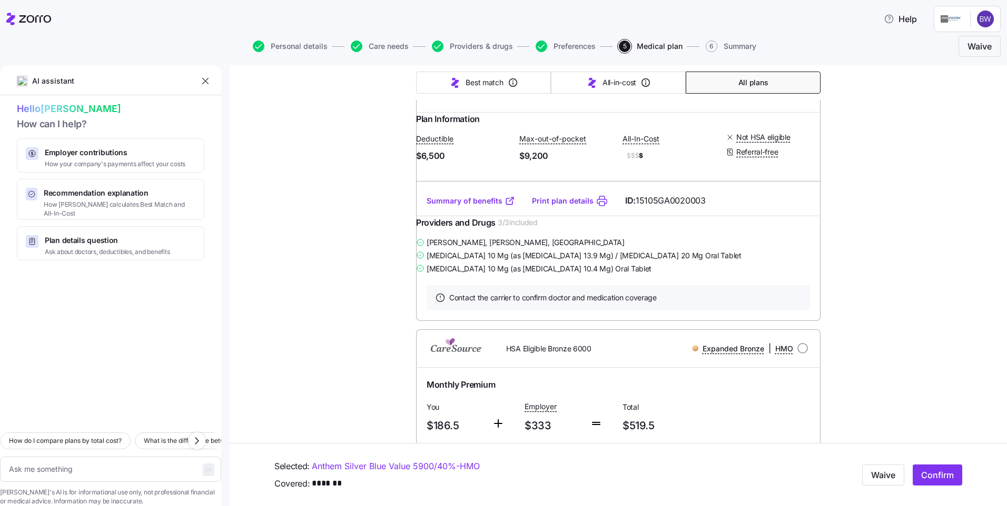
scroll to position [13058, 0]
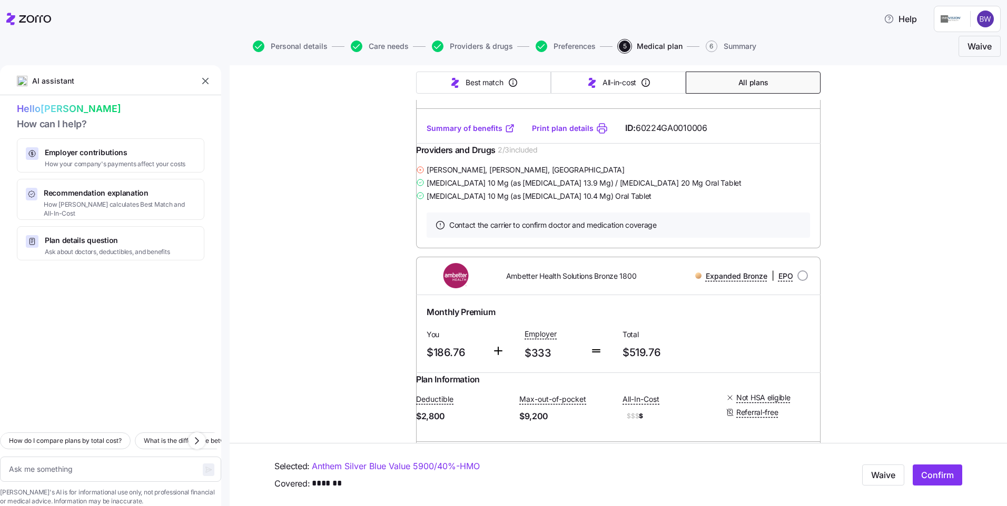
scroll to position [13497, 0]
click at [921, 475] on span "Confirm" at bounding box center [937, 475] width 33 height 13
type textarea "x"
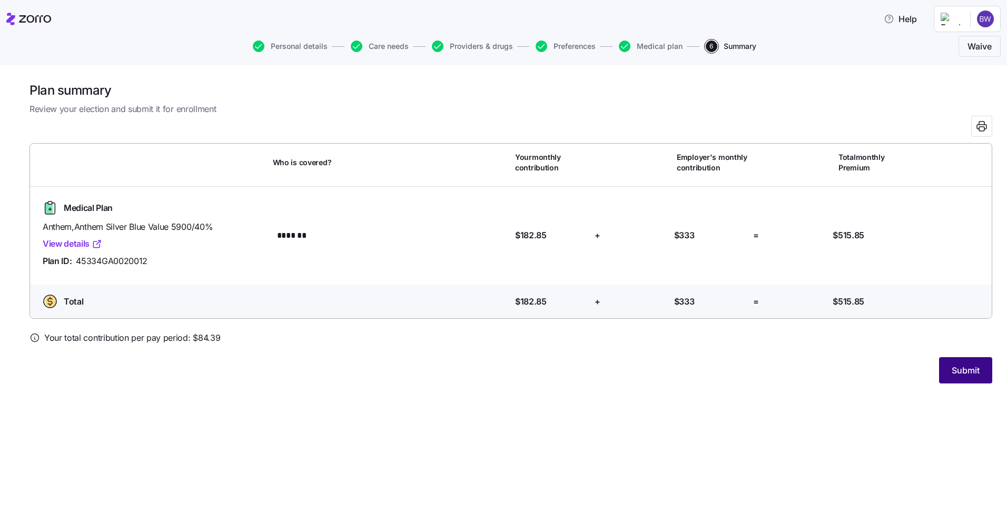
click at [961, 377] on button "Submit" at bounding box center [965, 370] width 53 height 26
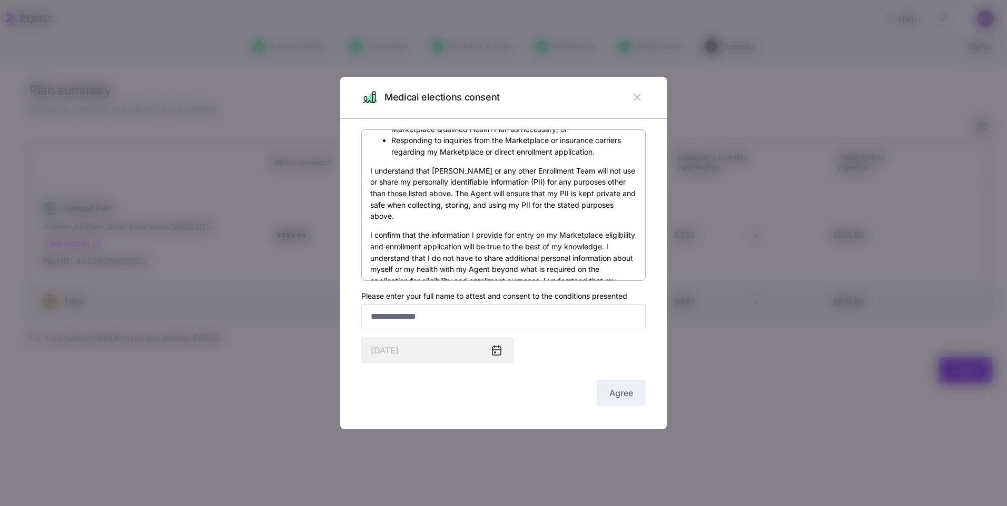
scroll to position [439, 0]
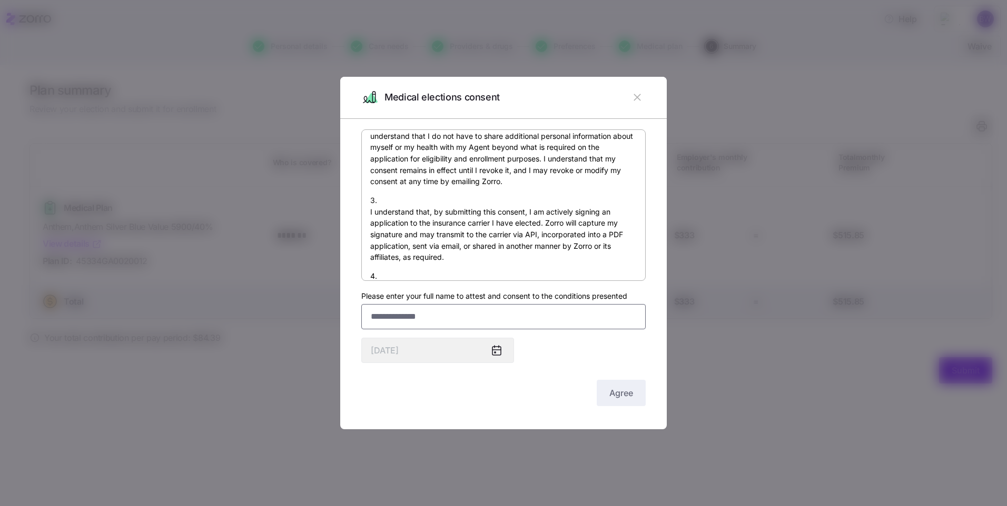
click at [450, 321] on input "Please enter your full name to attest and consent to the conditions presented" at bounding box center [503, 316] width 284 height 25
type input "*"
type input "**********"
click at [494, 419] on div "By submitting this form, I am signing my health insurance application and provi…" at bounding box center [503, 279] width 326 height 300
click at [619, 396] on span "Agree" at bounding box center [621, 393] width 24 height 13
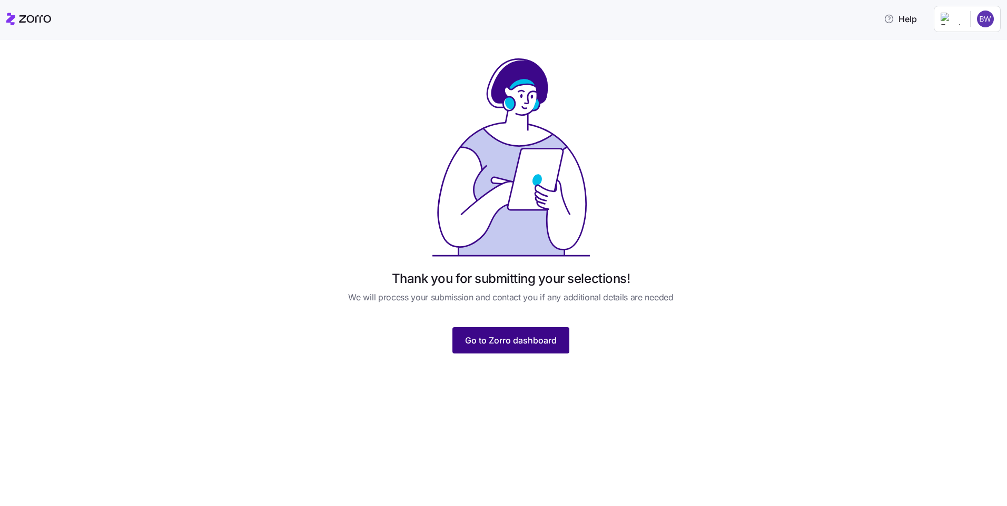
click at [516, 343] on span "Go to Zorro dashboard" at bounding box center [511, 340] width 92 height 13
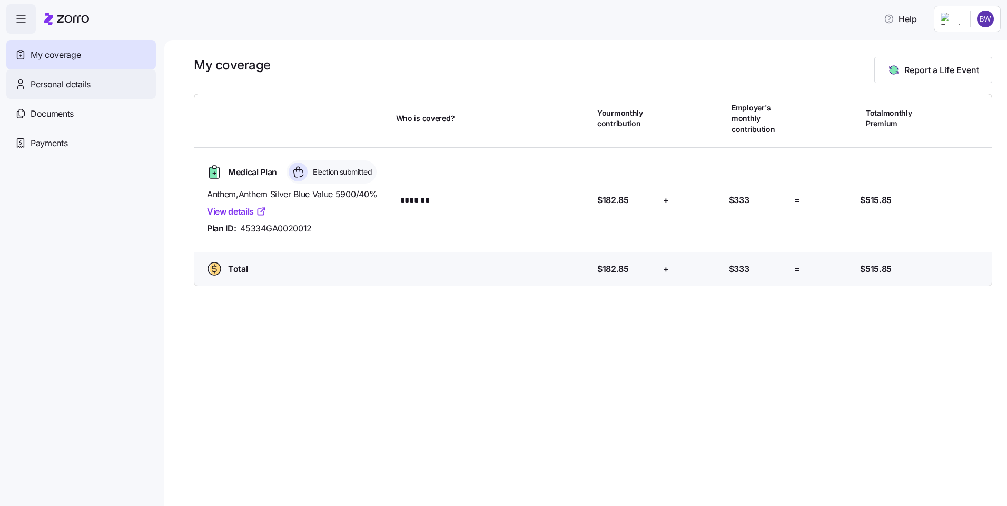
click at [78, 83] on span "Personal details" at bounding box center [61, 84] width 60 height 13
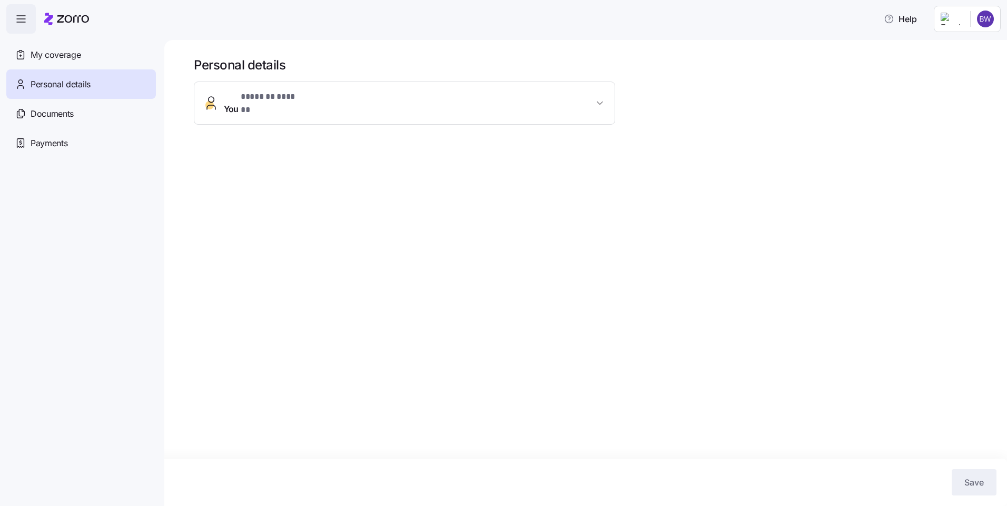
click at [399, 108] on button "You * ******* ****** *" at bounding box center [404, 103] width 420 height 42
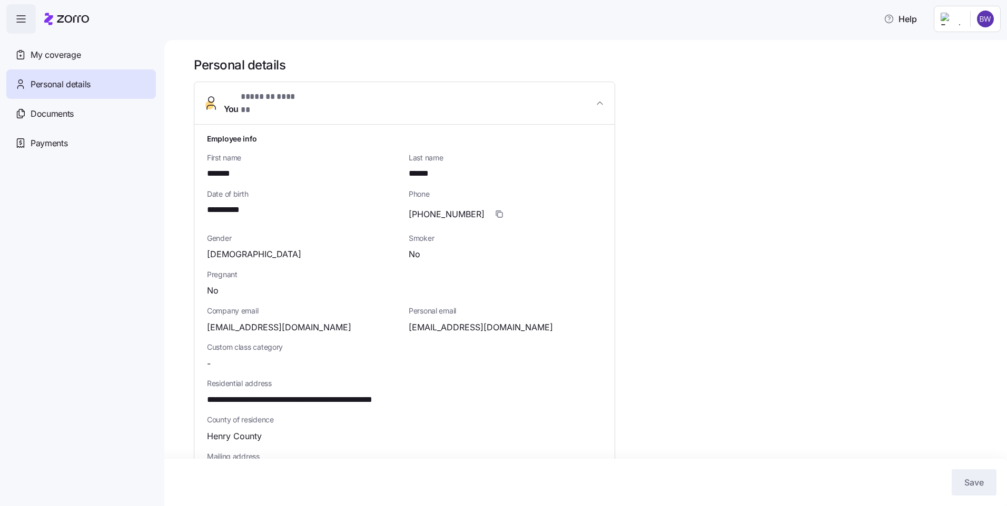
click at [350, 101] on span "You * ******* ****** *" at bounding box center [409, 103] width 370 height 25
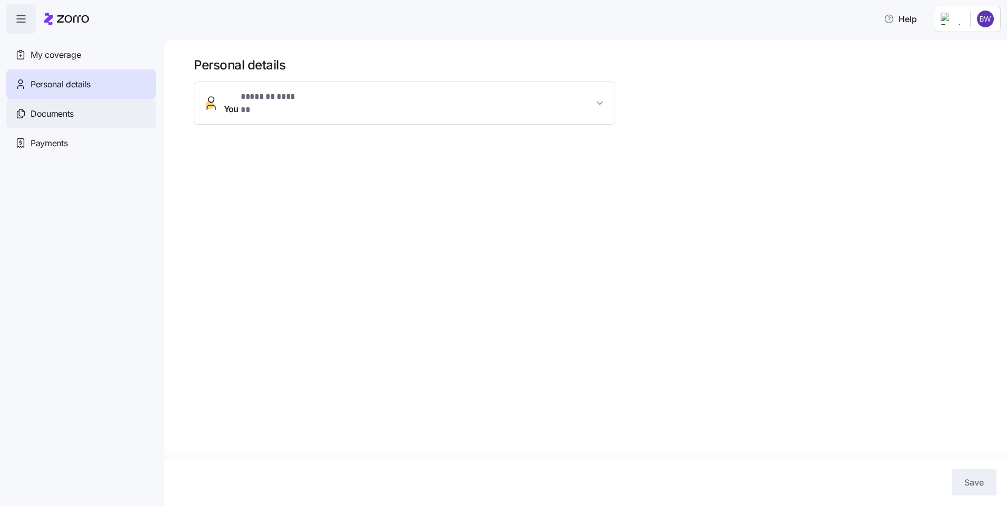
click at [72, 114] on span "Documents" at bounding box center [52, 113] width 43 height 13
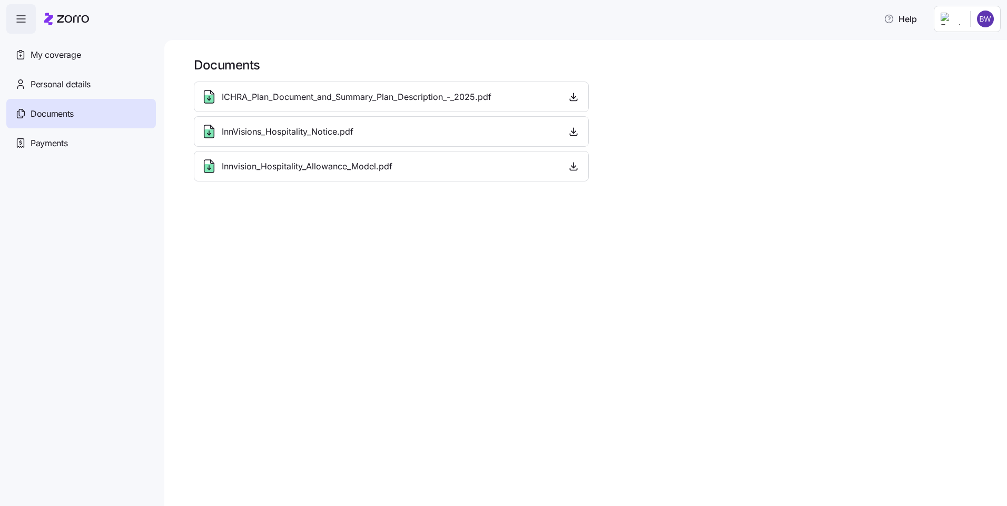
drag, startPoint x: 575, startPoint y: 95, endPoint x: 453, endPoint y: 95, distance: 122.7
click at [481, 103] on div "ICHRA_Plan_Document_and_Summary_Plan_Description_-_2025.pdf" at bounding box center [391, 96] width 381 height 17
click at [435, 94] on span "ICHRA_Plan_Document_and_Summary_Plan_Description_-_2025.pdf" at bounding box center [357, 97] width 270 height 13
click at [204, 102] on icon at bounding box center [209, 97] width 10 height 13
click at [207, 97] on icon at bounding box center [208, 99] width 9 height 8
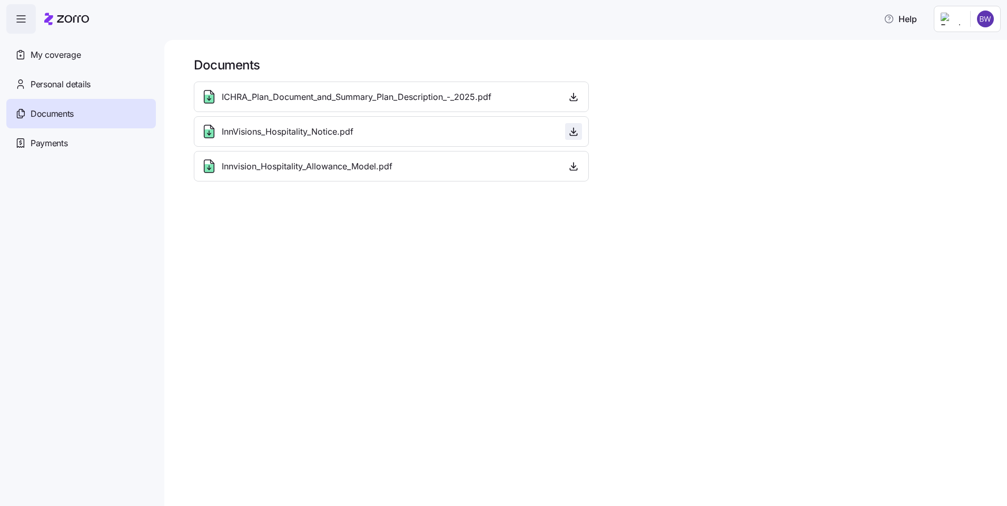
click at [575, 137] on icon "button" at bounding box center [573, 131] width 11 height 11
click at [572, 97] on icon "button" at bounding box center [573, 97] width 11 height 11
click at [351, 258] on div "Documents ICHRA_Plan_Document_and_Summary_Plan_Description_-_2025.pdf InnVision…" at bounding box center [585, 273] width 842 height 466
click at [987, 26] on html "Help My coverage Personal details Documents Partners hub Payments Documents ICH…" at bounding box center [503, 250] width 1007 height 500
click at [950, 61] on div "Log out" at bounding box center [957, 64] width 41 height 12
